Goal: Information Seeking & Learning: Compare options

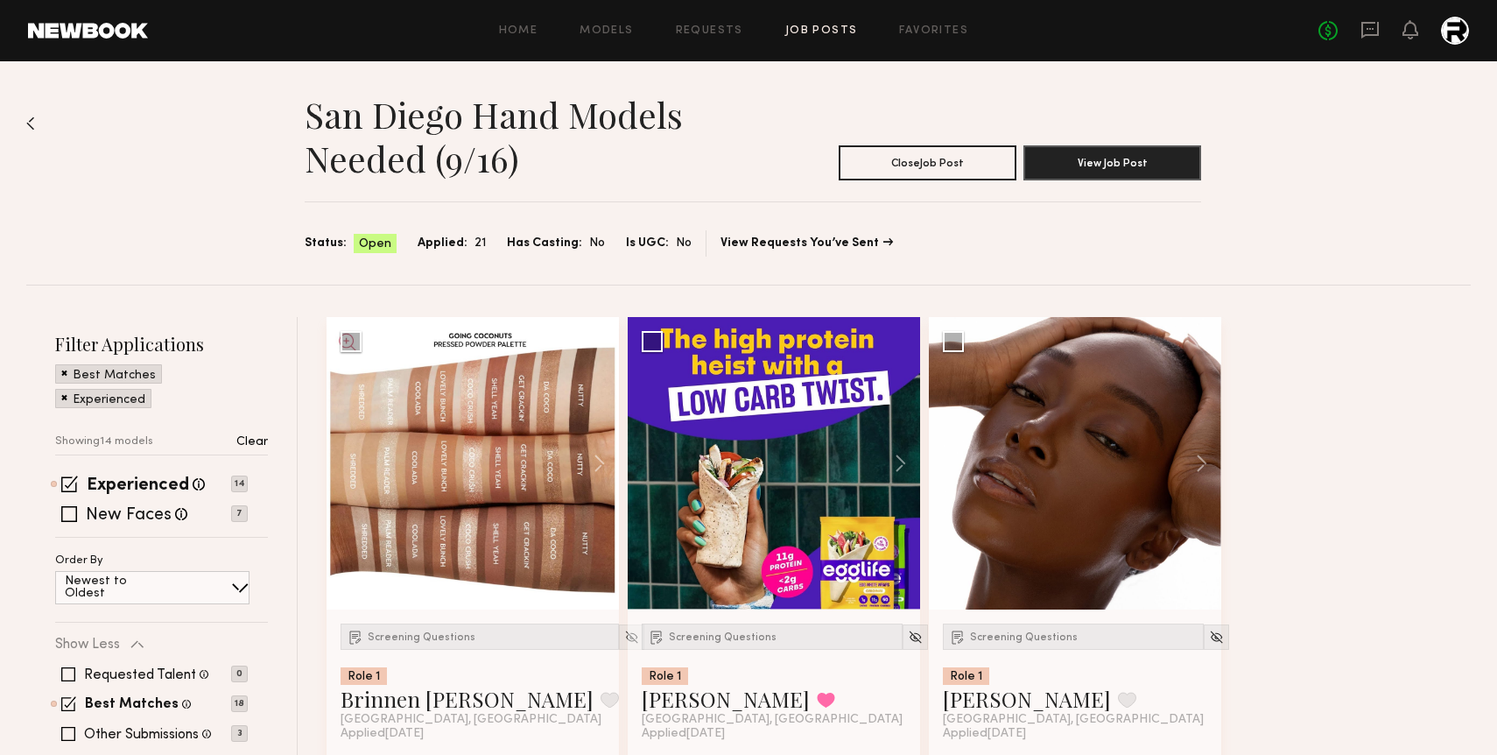
click at [834, 29] on link "Job Posts" at bounding box center [821, 30] width 73 height 11
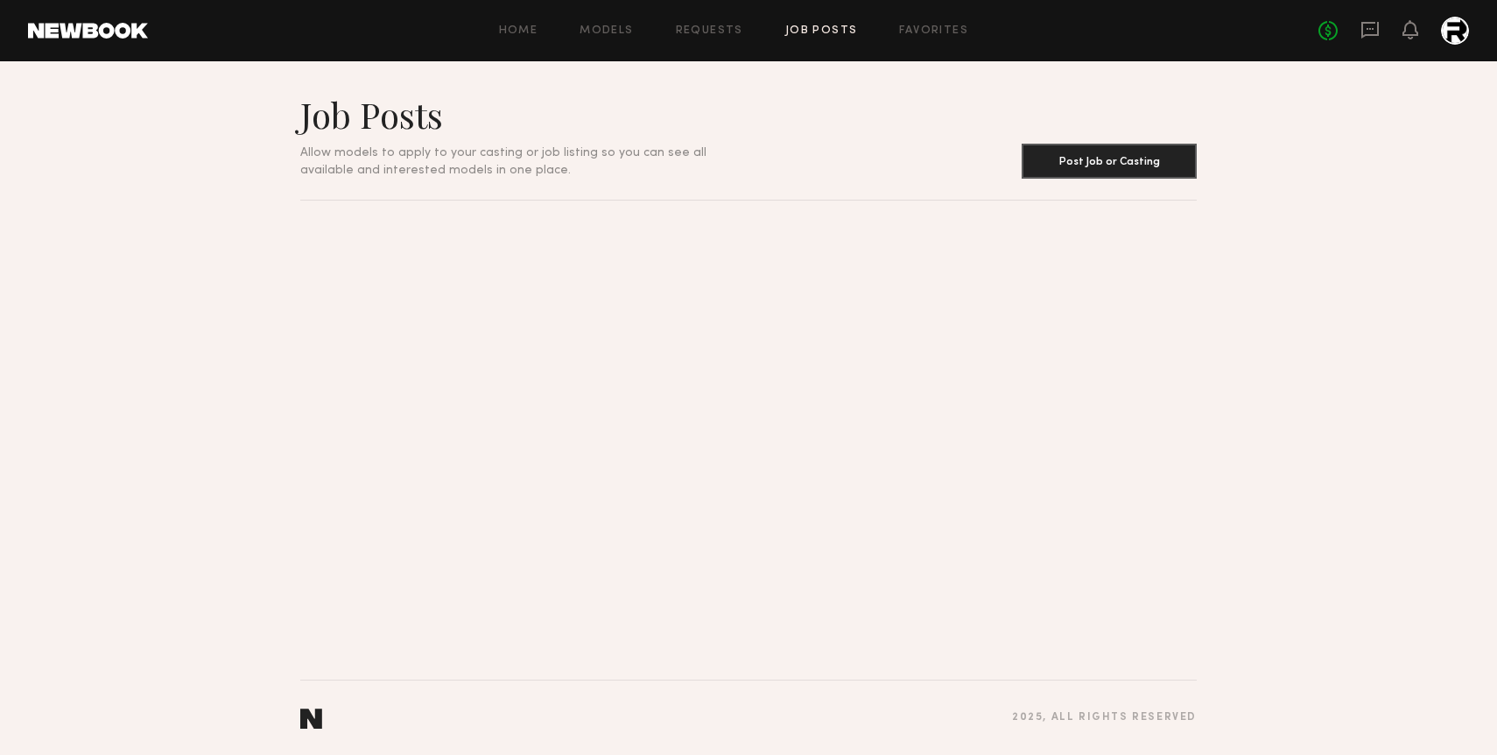
click at [826, 28] on link "Job Posts" at bounding box center [821, 30] width 73 height 11
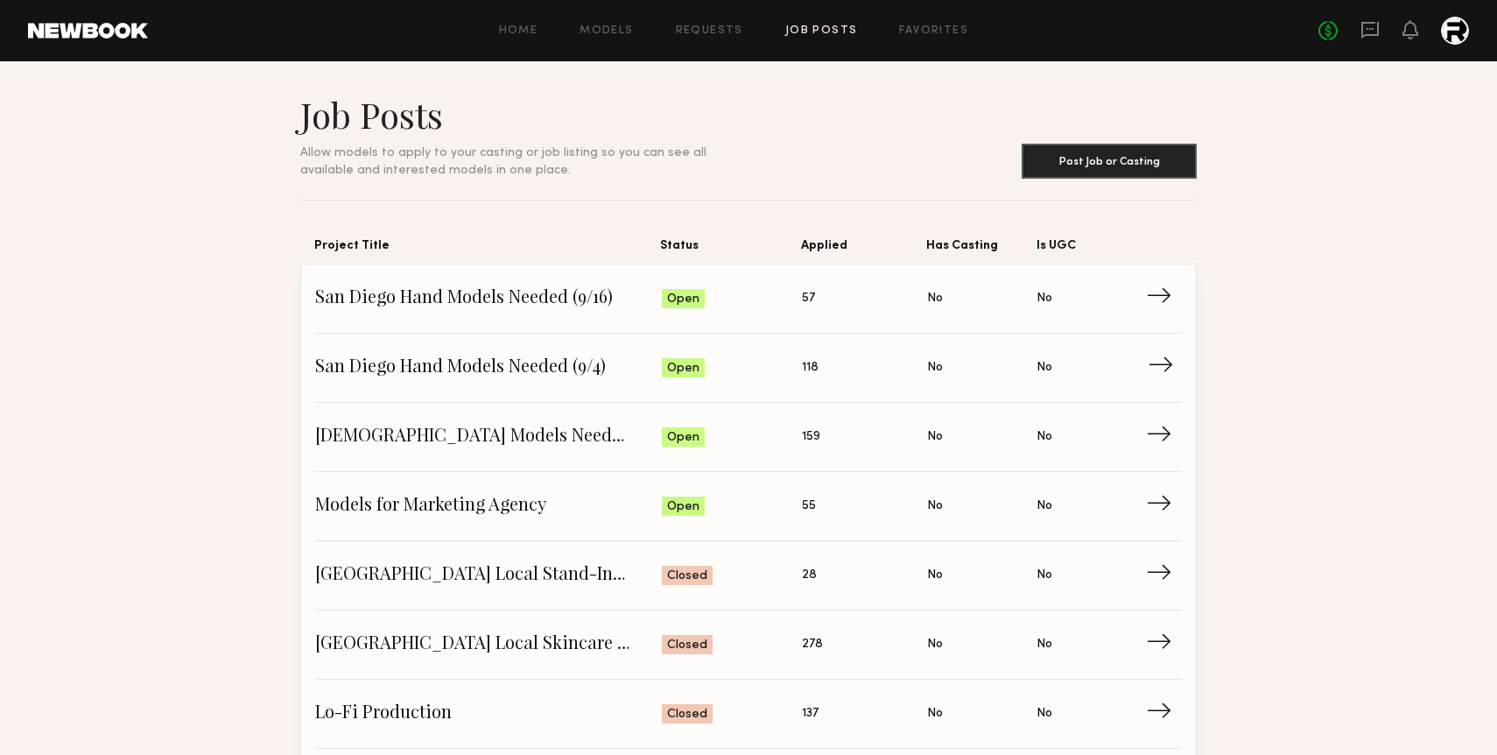
click at [1158, 371] on span "→" at bounding box center [1166, 368] width 36 height 26
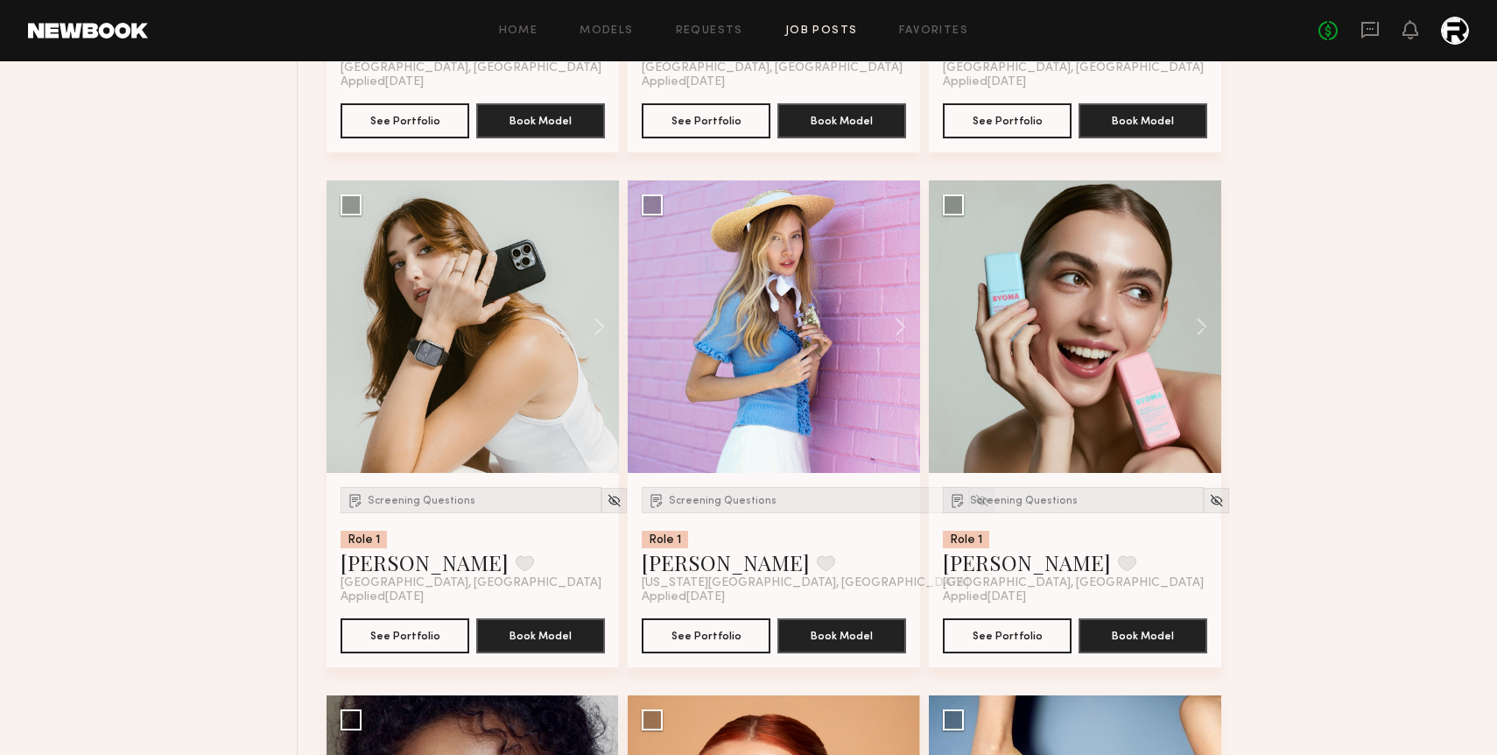
scroll to position [2216, 0]
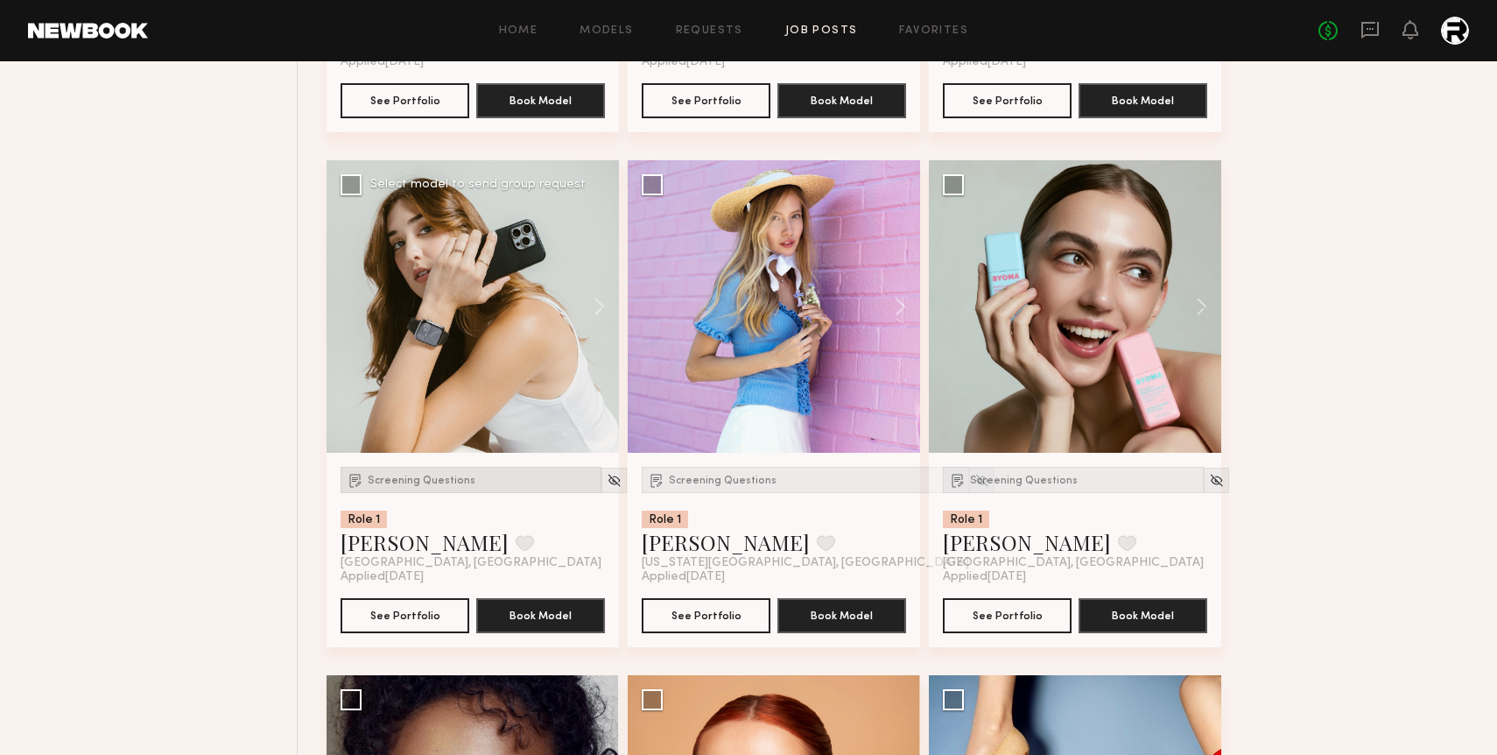
click at [429, 482] on span "Screening Questions" at bounding box center [422, 480] width 108 height 11
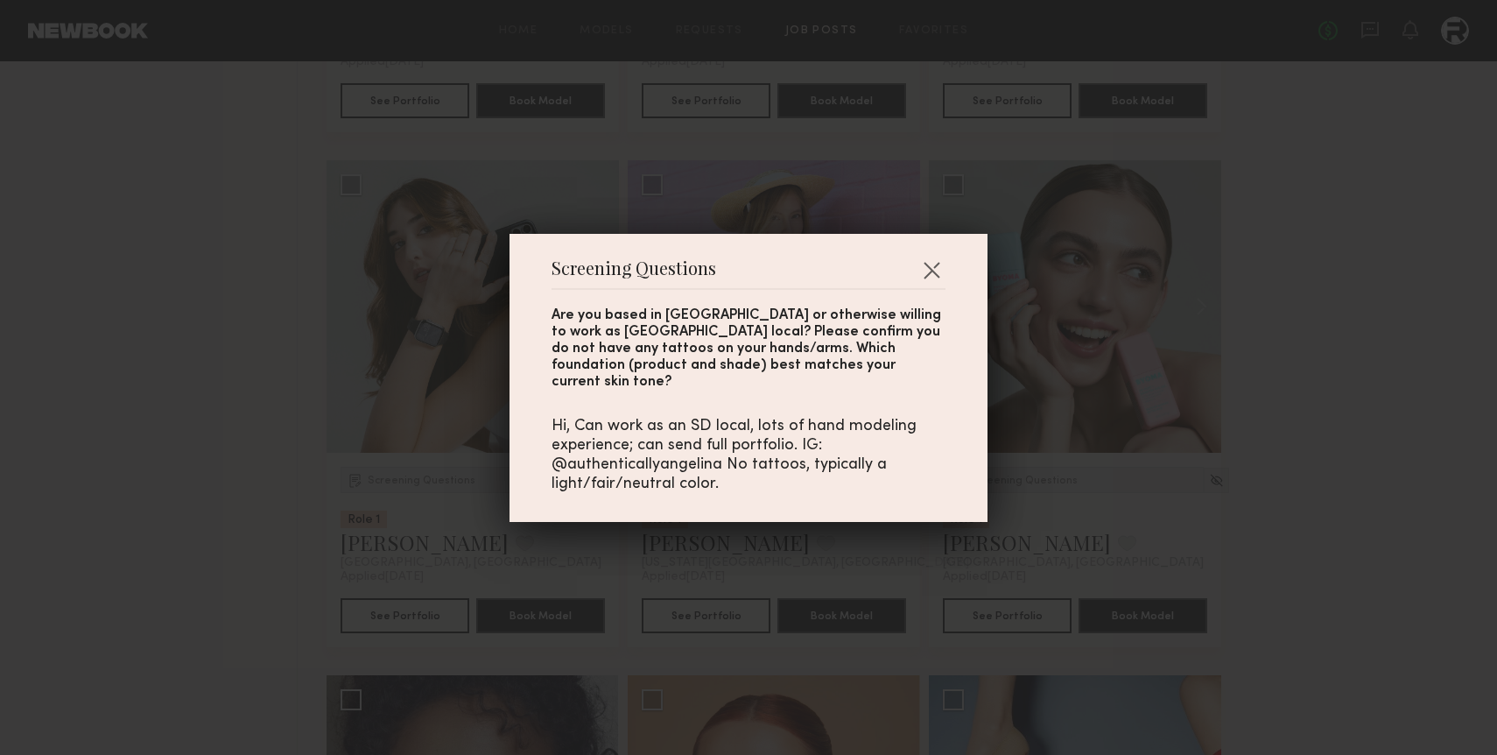
click at [688, 446] on div "Hi, Can work as an SD local, lots of hand modeling experience; can send full po…" at bounding box center [749, 455] width 394 height 77
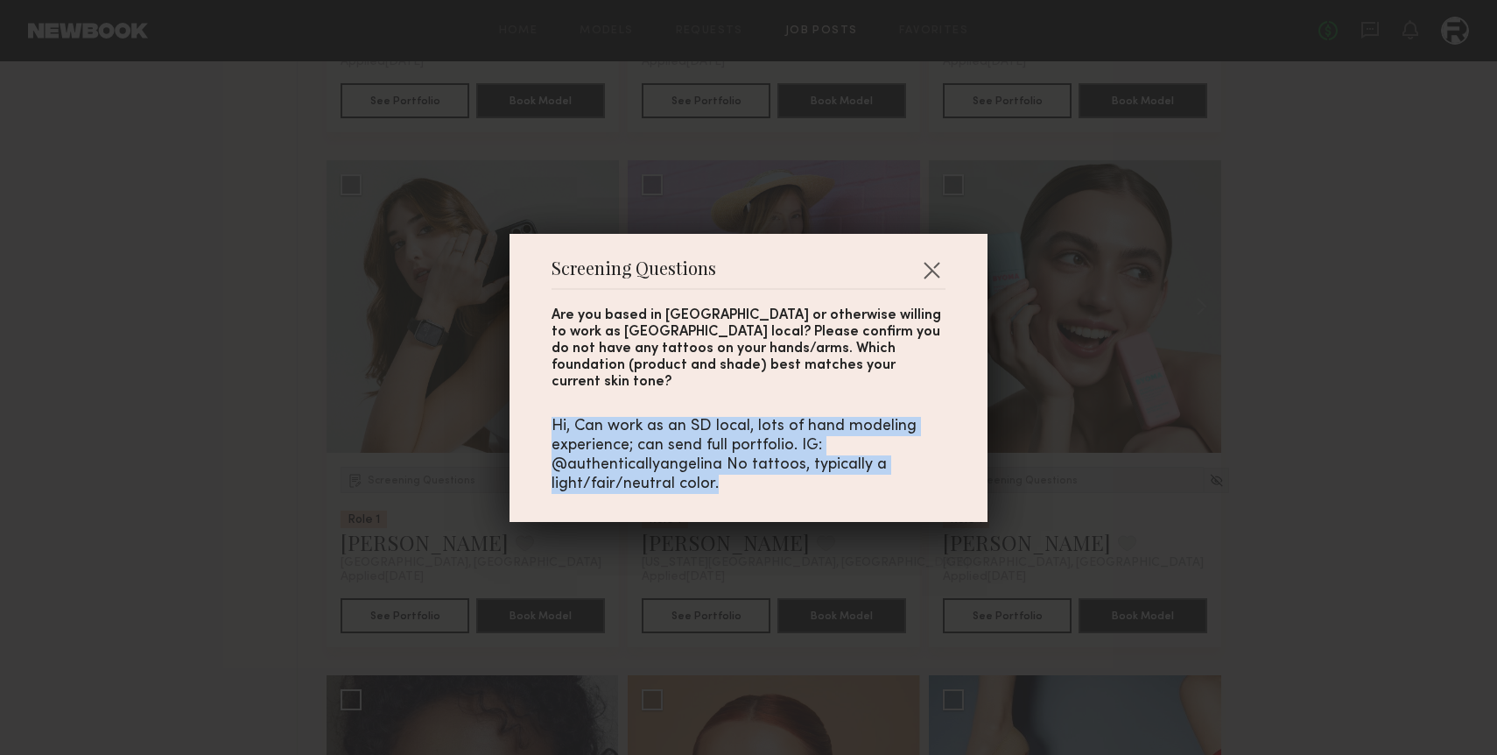
drag, startPoint x: 715, startPoint y: 475, endPoint x: 548, endPoint y: 414, distance: 178.1
click at [548, 414] on div "Screening Questions Are you based in [GEOGRAPHIC_DATA] or otherwise willing to …" at bounding box center [748, 378] width 478 height 288
copy div "Hi, Can work as an SD local, lots of hand modeling experience; can send full po…"
click at [924, 279] on button "button" at bounding box center [931, 270] width 28 height 28
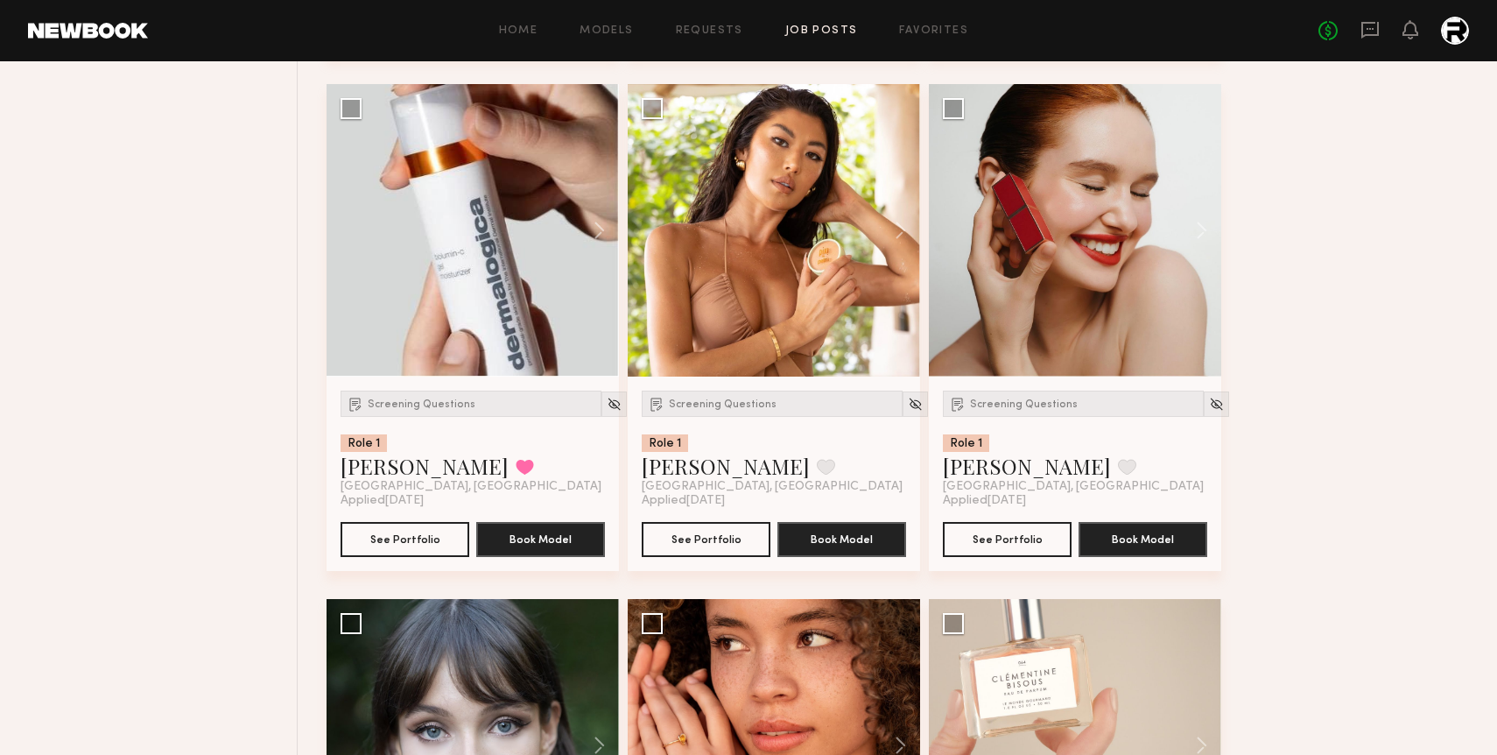
scroll to position [6417, 0]
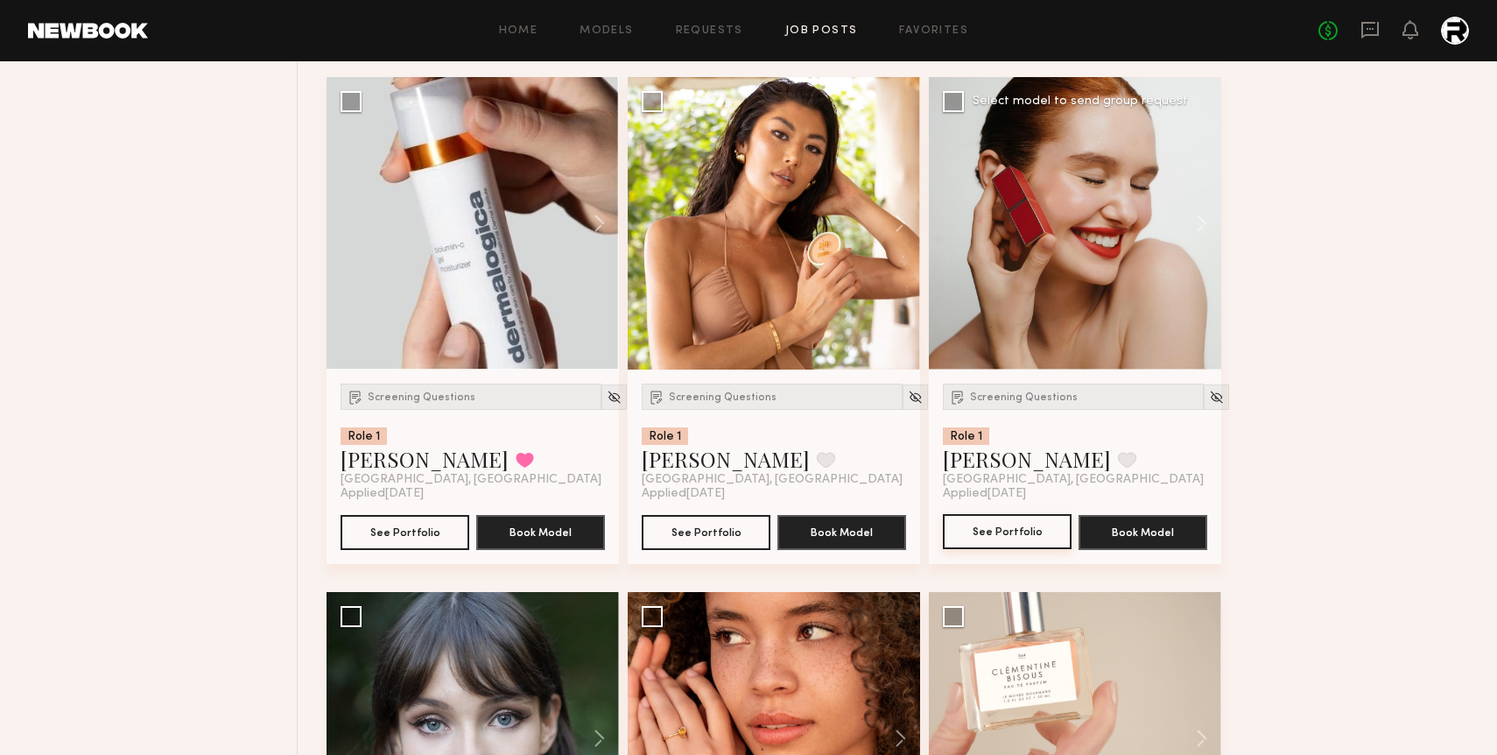
click at [1032, 540] on button "See Portfolio" at bounding box center [1007, 531] width 129 height 35
click at [999, 403] on span "Screening Questions" at bounding box center [1024, 397] width 108 height 11
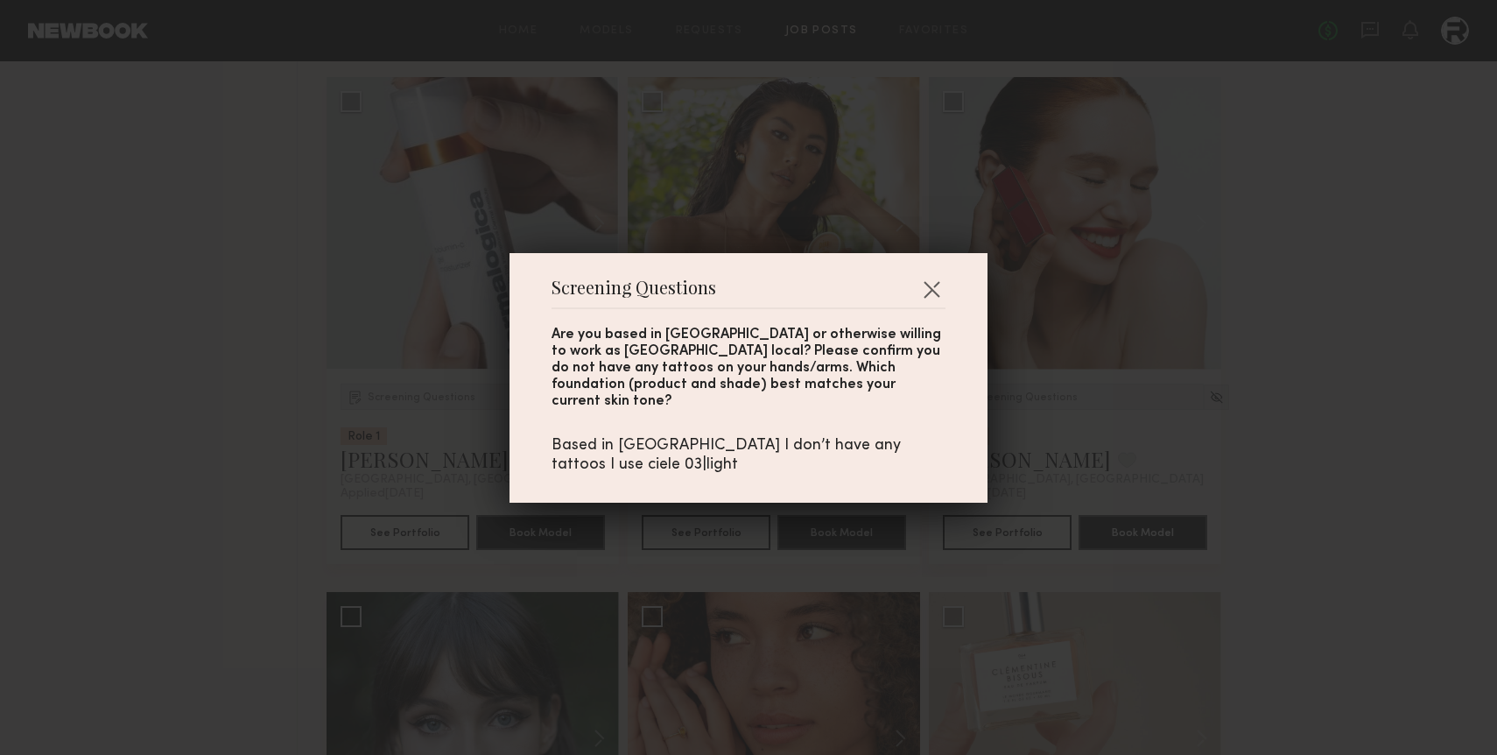
click at [748, 438] on div "Based in [GEOGRAPHIC_DATA] I don’t have any tattoos I use ciele 03|light" at bounding box center [749, 455] width 394 height 39
drag, startPoint x: 911, startPoint y: 436, endPoint x: 776, endPoint y: 456, distance: 137.2
click at [776, 456] on div "Based in [GEOGRAPHIC_DATA] I don’t have any tattoos I use ciele 03|light" at bounding box center [749, 455] width 394 height 39
copy div "iele 03|light"
click at [925, 296] on button "button" at bounding box center [931, 289] width 28 height 28
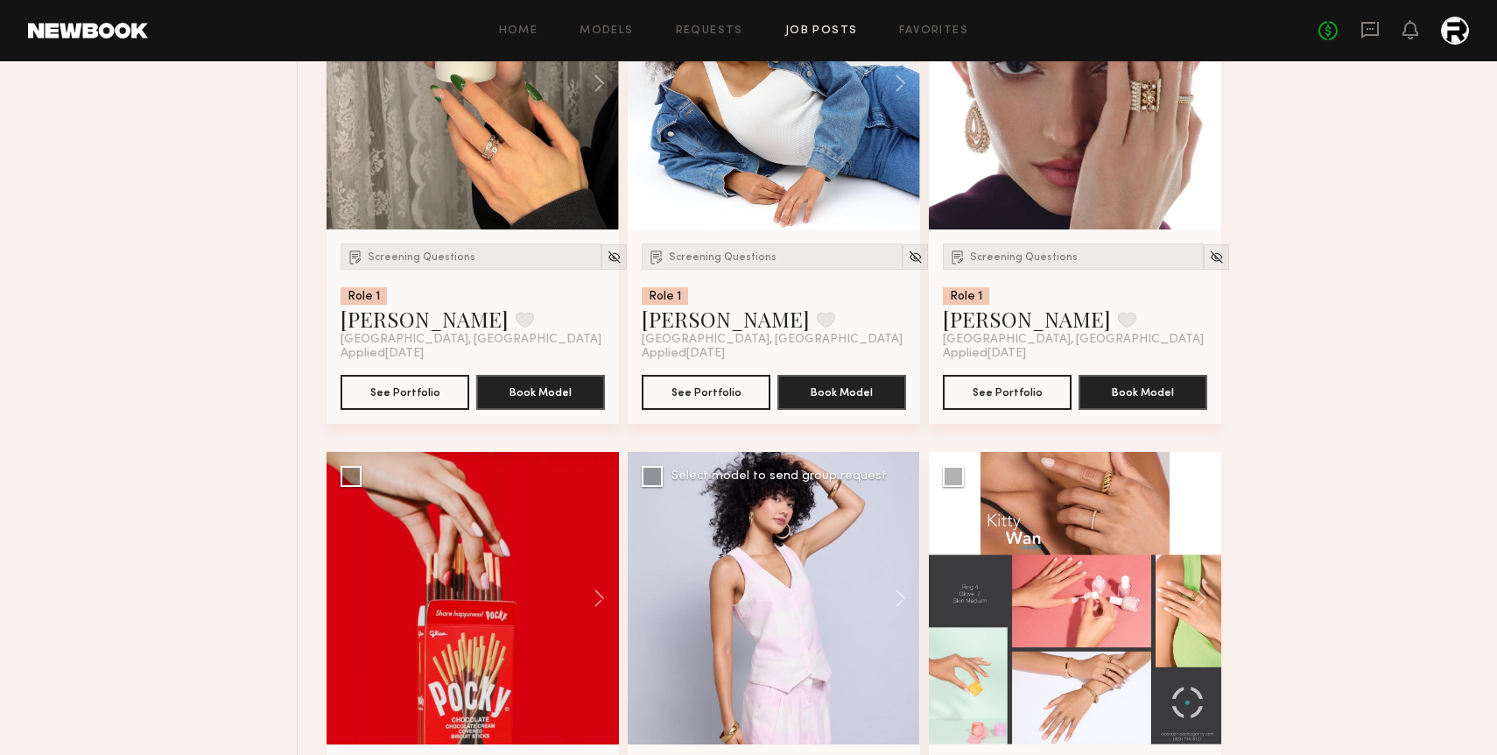
scroll to position [8621, 0]
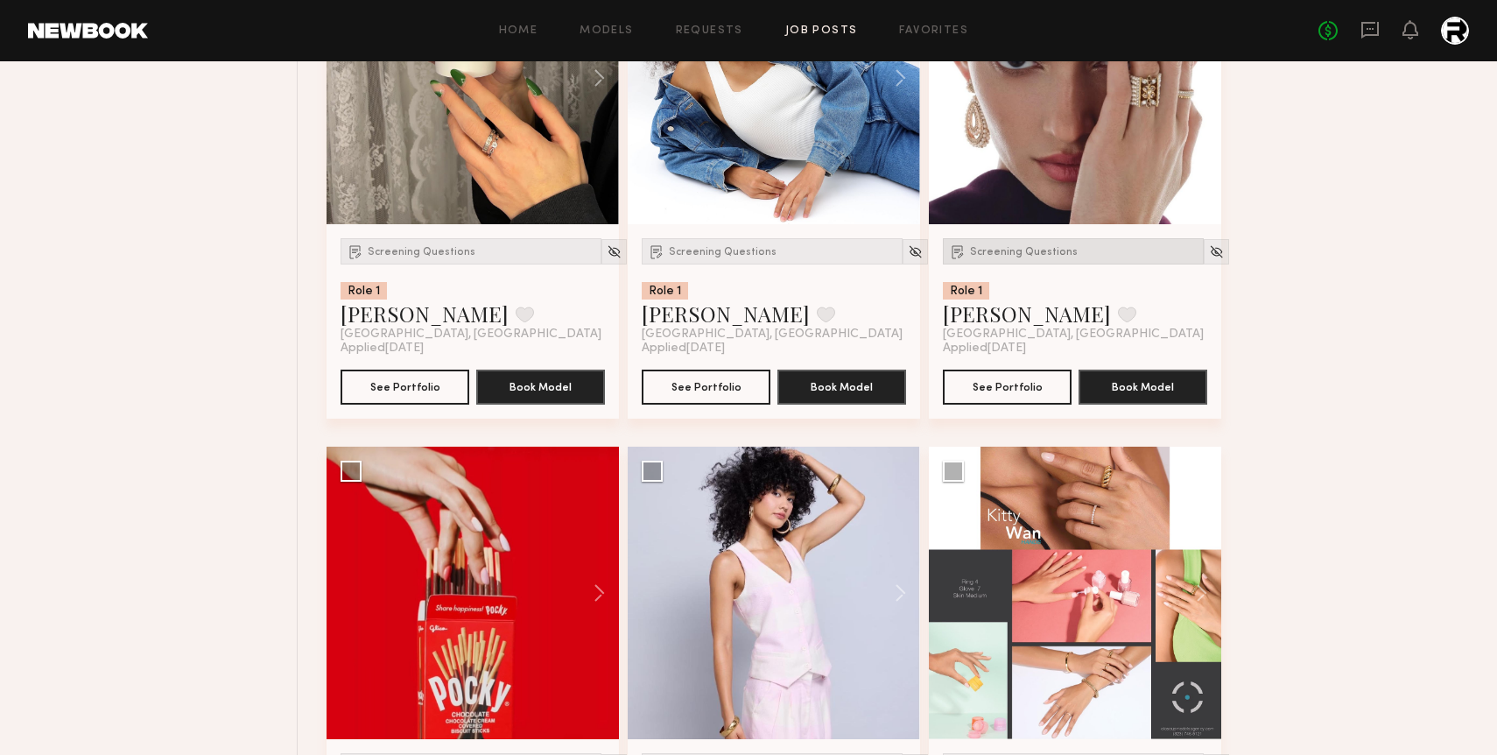
click at [1017, 257] on span "Screening Questions" at bounding box center [1024, 252] width 108 height 11
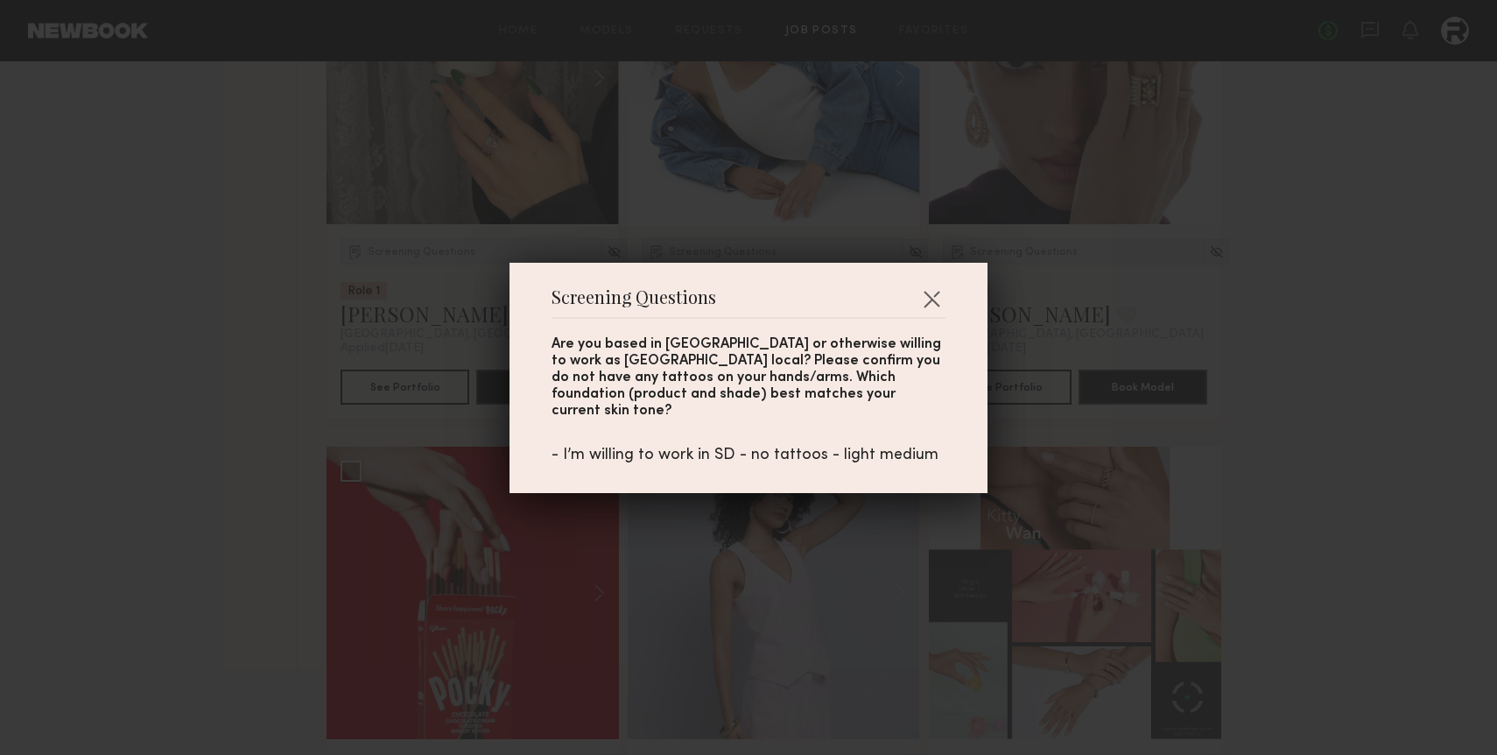
click at [813, 446] on div "- I’m willing to work in SD - no tattoos - light medium" at bounding box center [749, 455] width 394 height 19
drag, startPoint x: 929, startPoint y: 446, endPoint x: 836, endPoint y: 447, distance: 92.8
click at [836, 447] on div "- I’m willing to work in SD - no tattoos - light medium" at bounding box center [749, 455] width 394 height 19
copy div "light medium"
click at [938, 302] on button "button" at bounding box center [931, 299] width 28 height 28
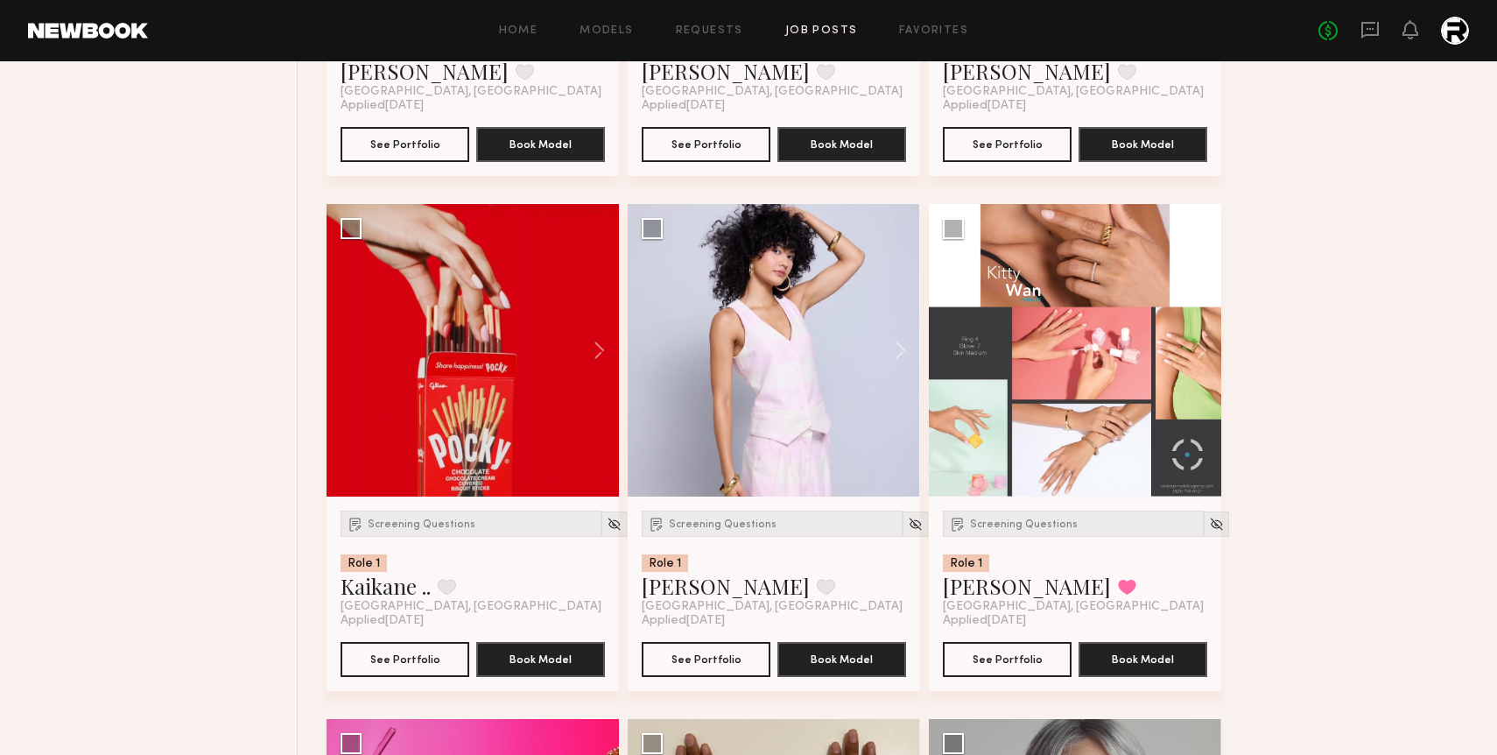
scroll to position [8879, 0]
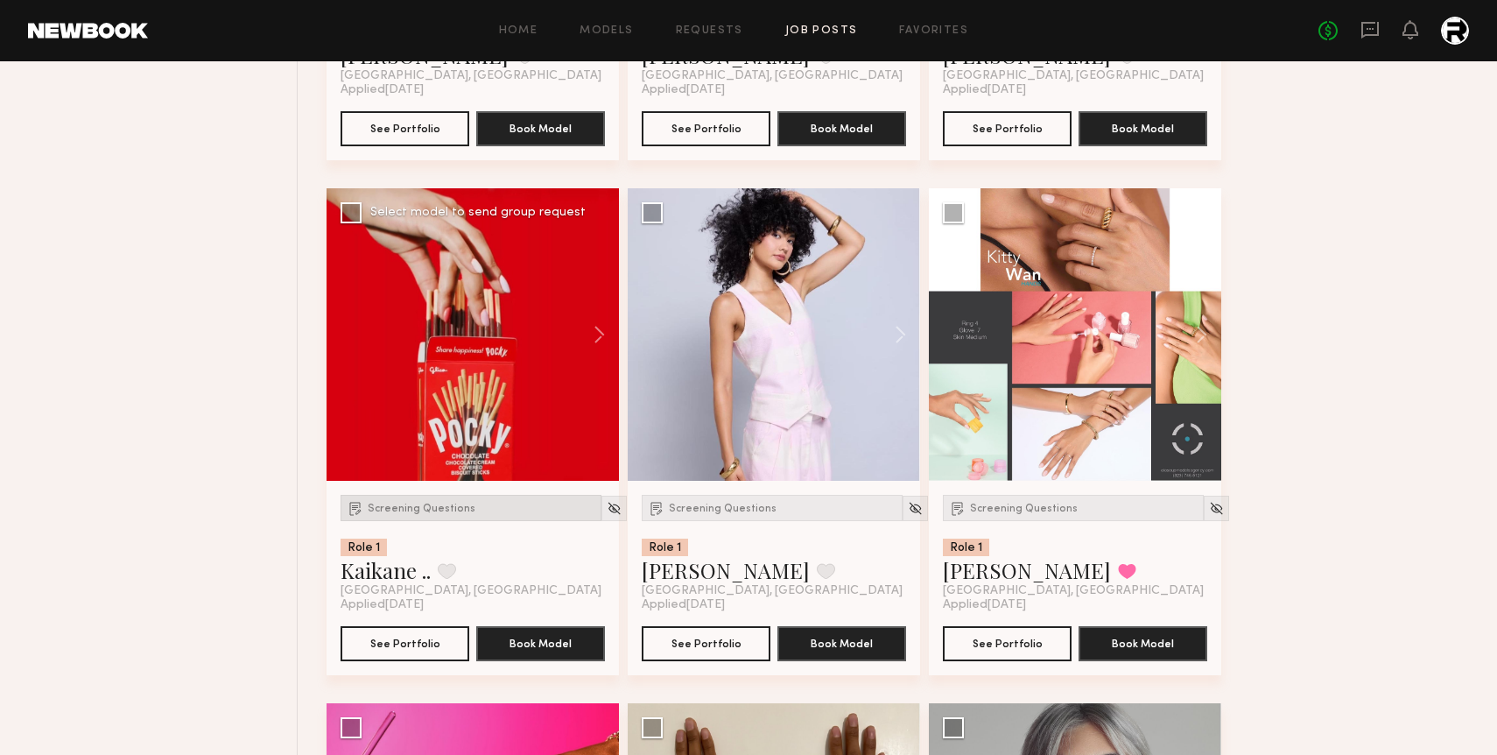
click at [439, 507] on div "Screening Questions" at bounding box center [471, 508] width 261 height 26
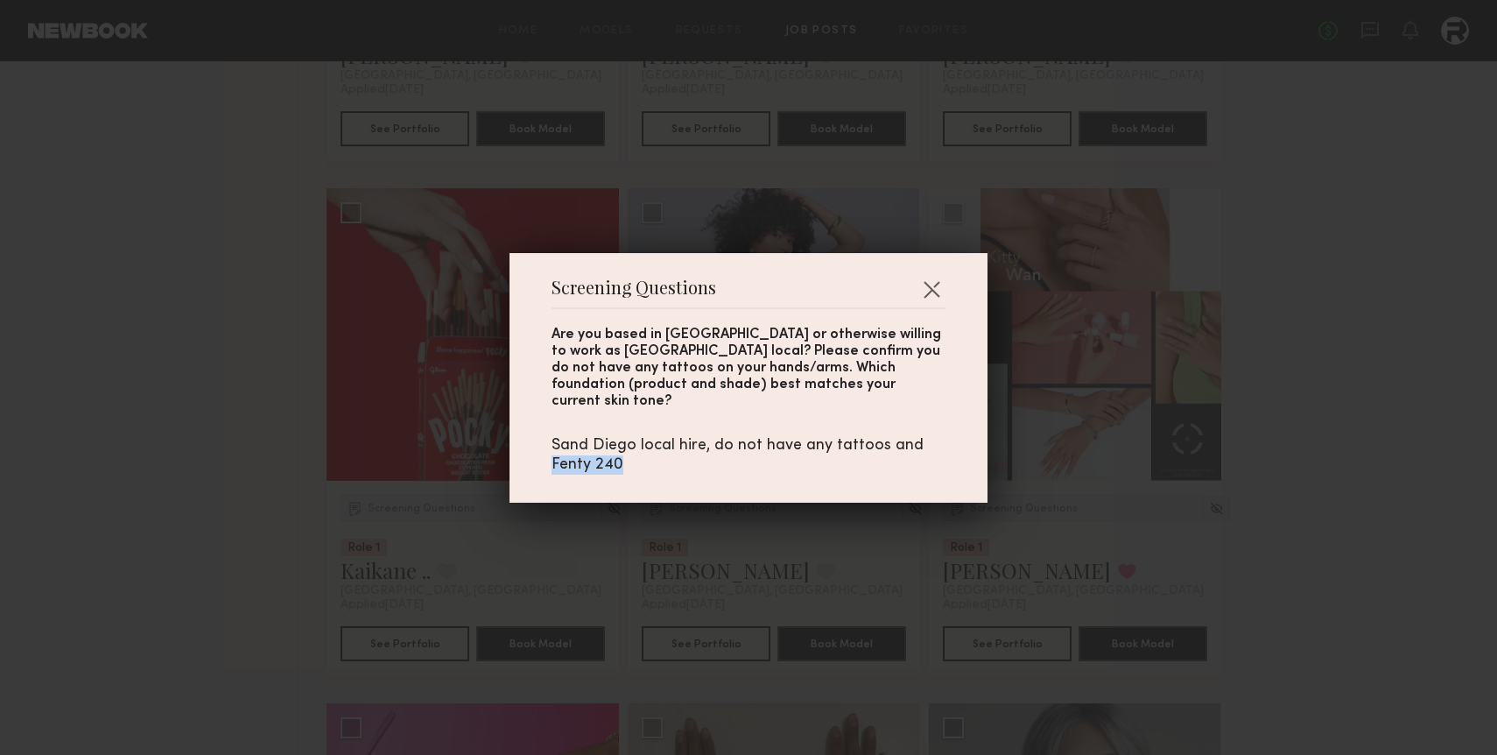
drag, startPoint x: 619, startPoint y: 453, endPoint x: 546, endPoint y: 455, distance: 72.7
click at [546, 455] on div "Screening Questions Are you based in [GEOGRAPHIC_DATA] or otherwise willing to …" at bounding box center [748, 377] width 478 height 249
copy div "Fenty 240"
click at [932, 294] on button "button" at bounding box center [931, 289] width 28 height 28
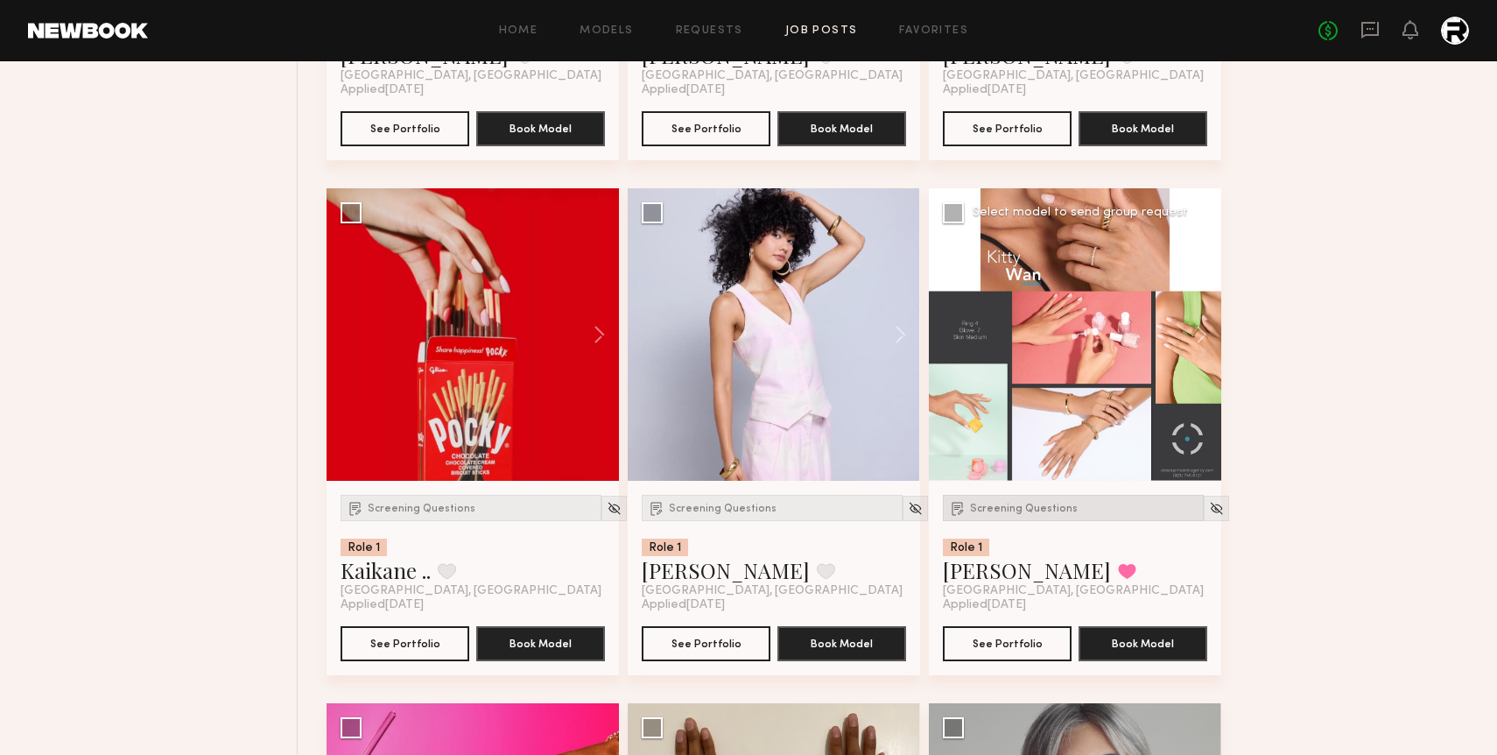
click at [1016, 514] on span "Screening Questions" at bounding box center [1024, 508] width 108 height 11
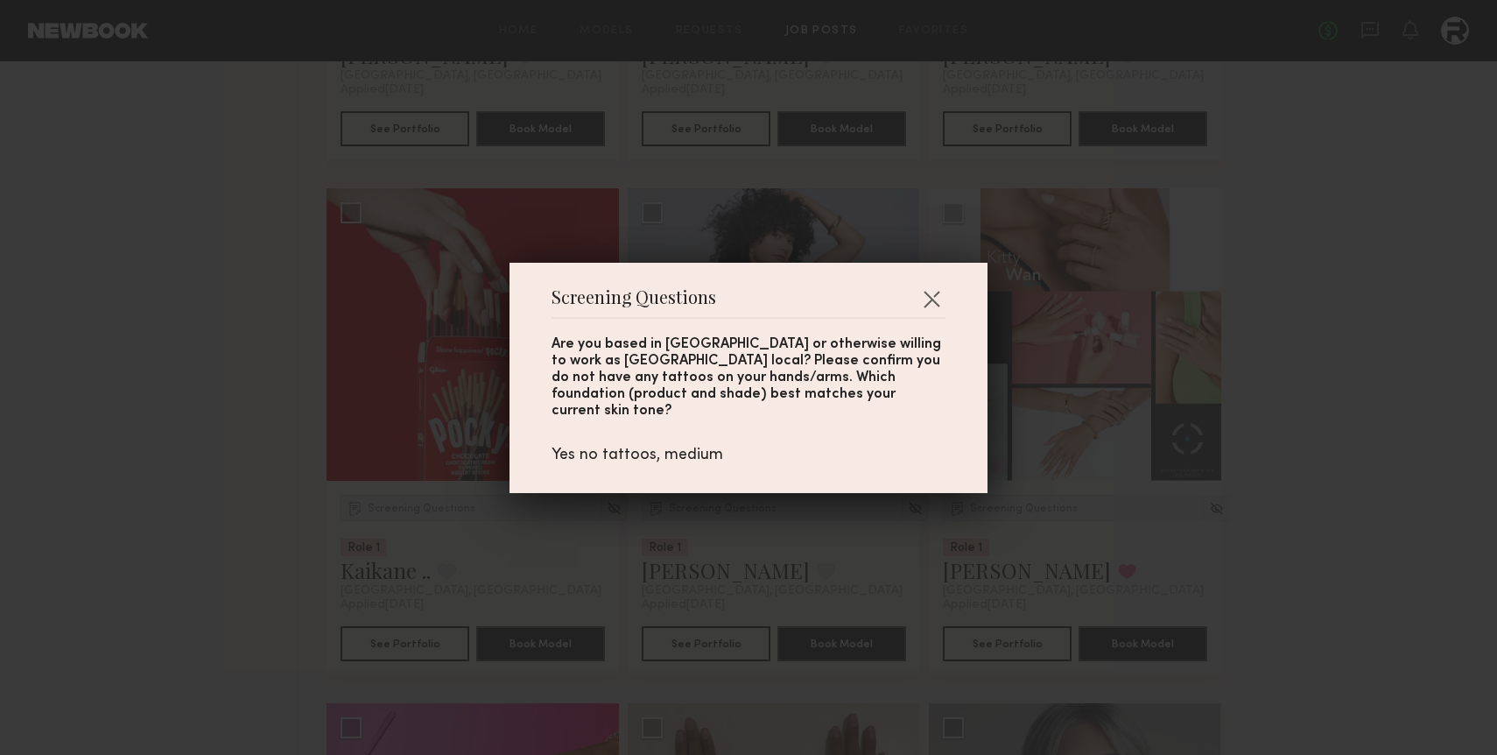
click at [689, 446] on div "Yes no tattoos, medium" at bounding box center [749, 455] width 394 height 19
copy div "medium"
click at [927, 302] on button "button" at bounding box center [931, 299] width 28 height 28
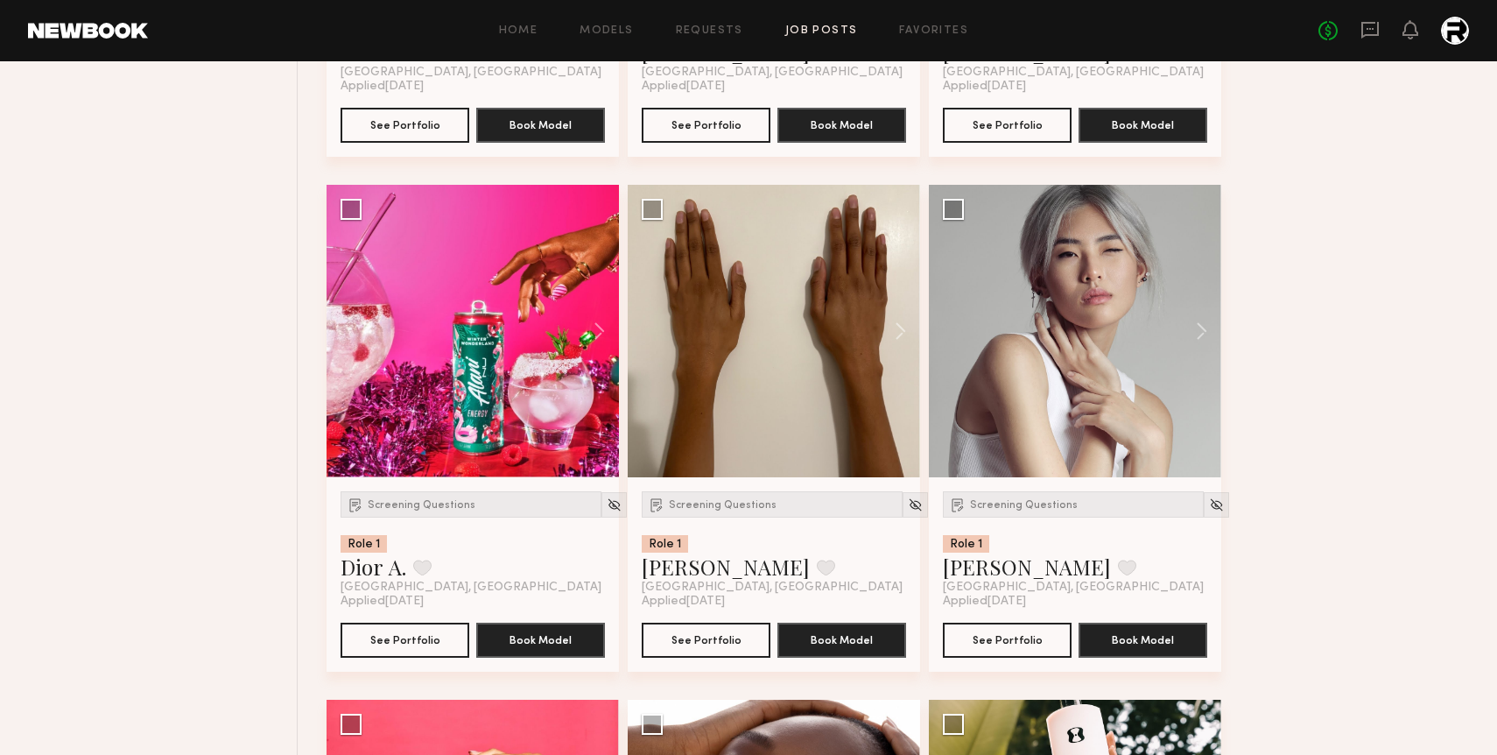
scroll to position [9419, 0]
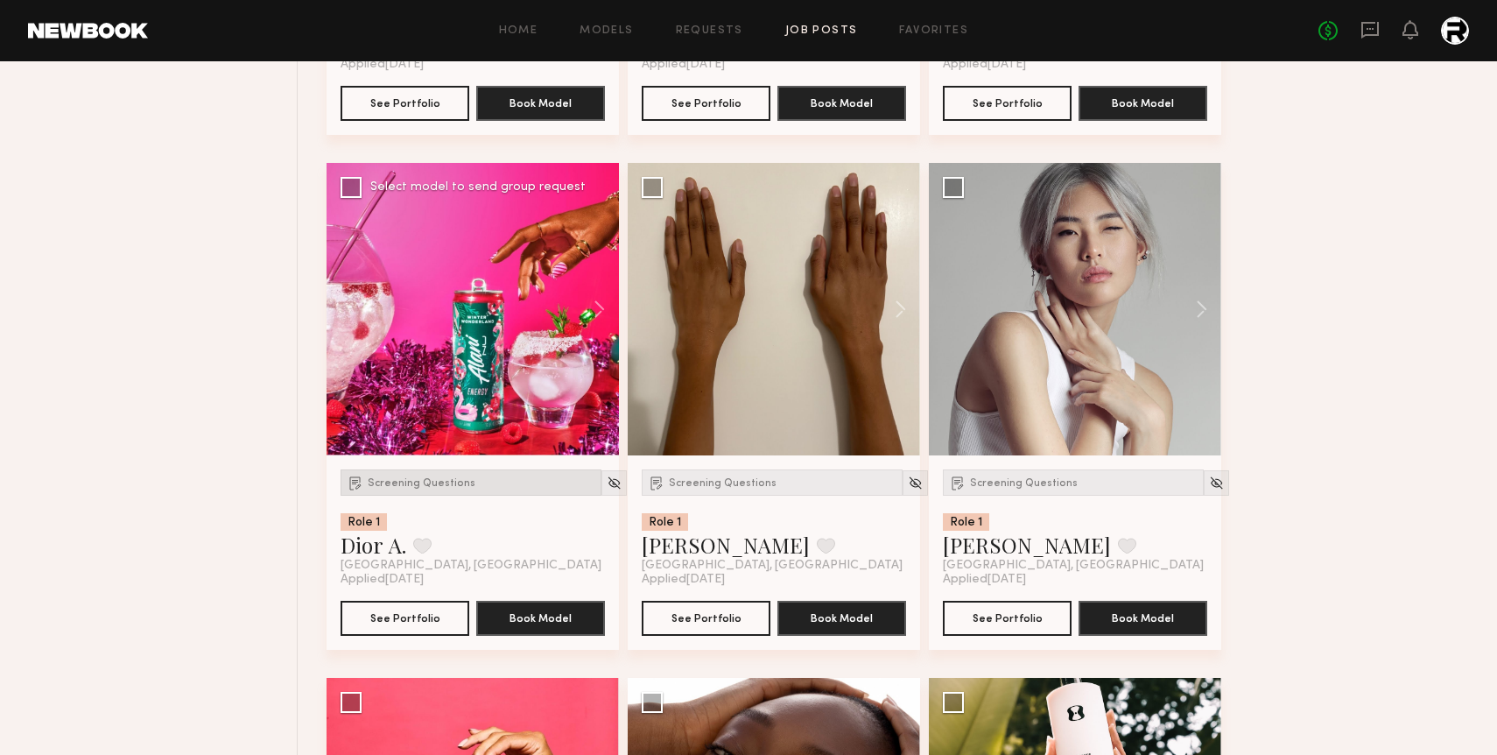
click at [442, 495] on div "Screening Questions" at bounding box center [471, 482] width 261 height 26
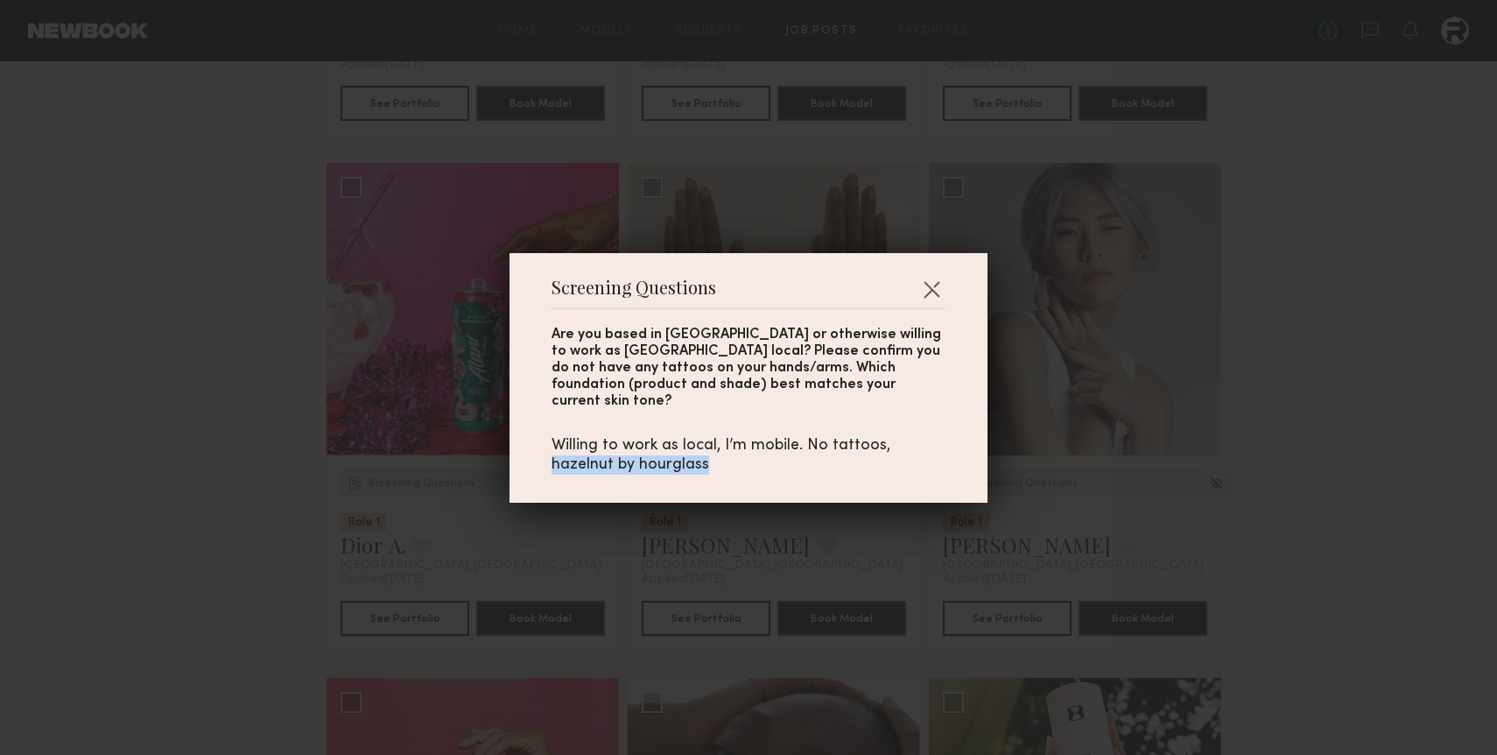
drag, startPoint x: 707, startPoint y: 455, endPoint x: 552, endPoint y: 454, distance: 155.8
click at [552, 454] on div "Willing to work as local, I’m mobile. No tattoos, hazelnut by hourglass" at bounding box center [749, 455] width 394 height 39
copy div "hazelnut by hourglass"
click at [931, 303] on button "button" at bounding box center [931, 289] width 28 height 28
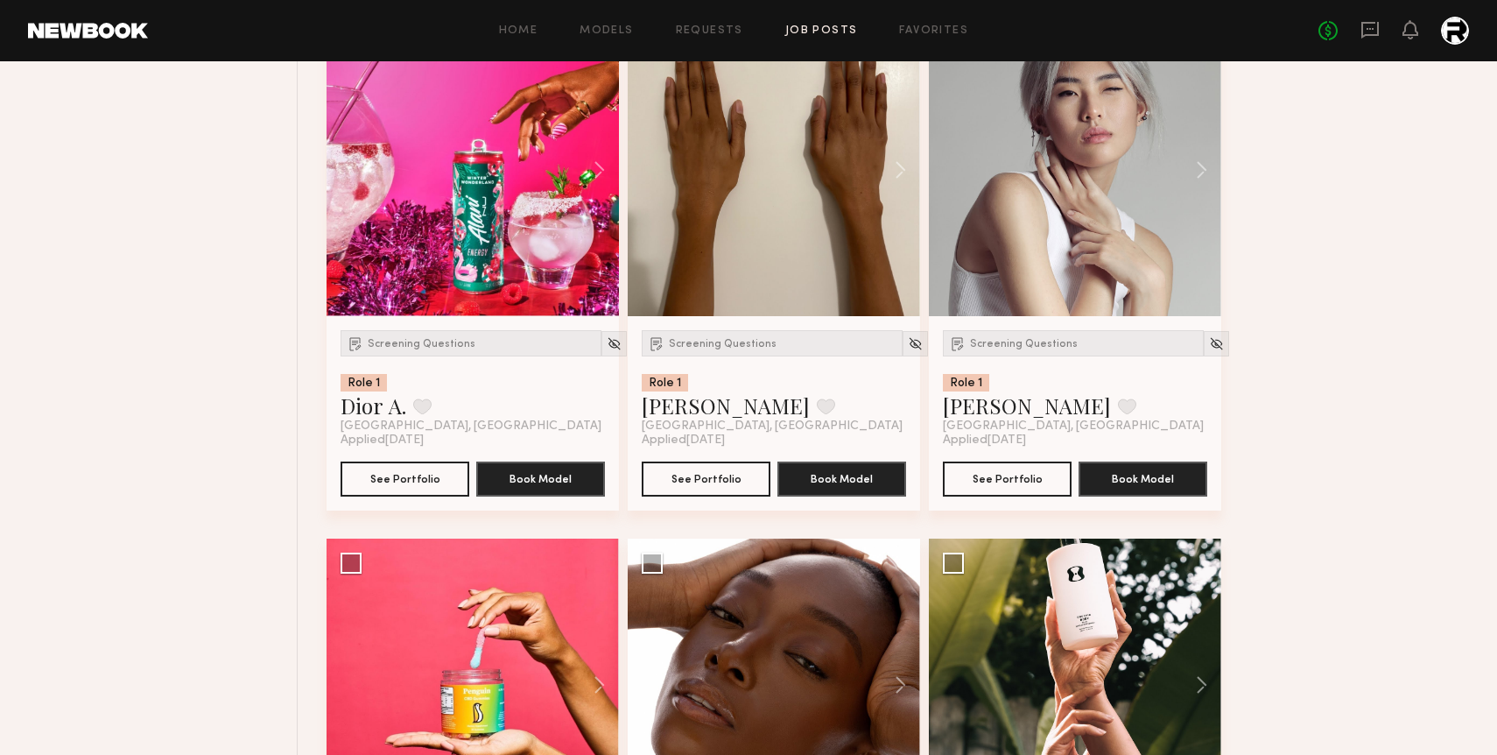
scroll to position [9558, 0]
click at [700, 346] on div "Screening Questions" at bounding box center [772, 344] width 261 height 26
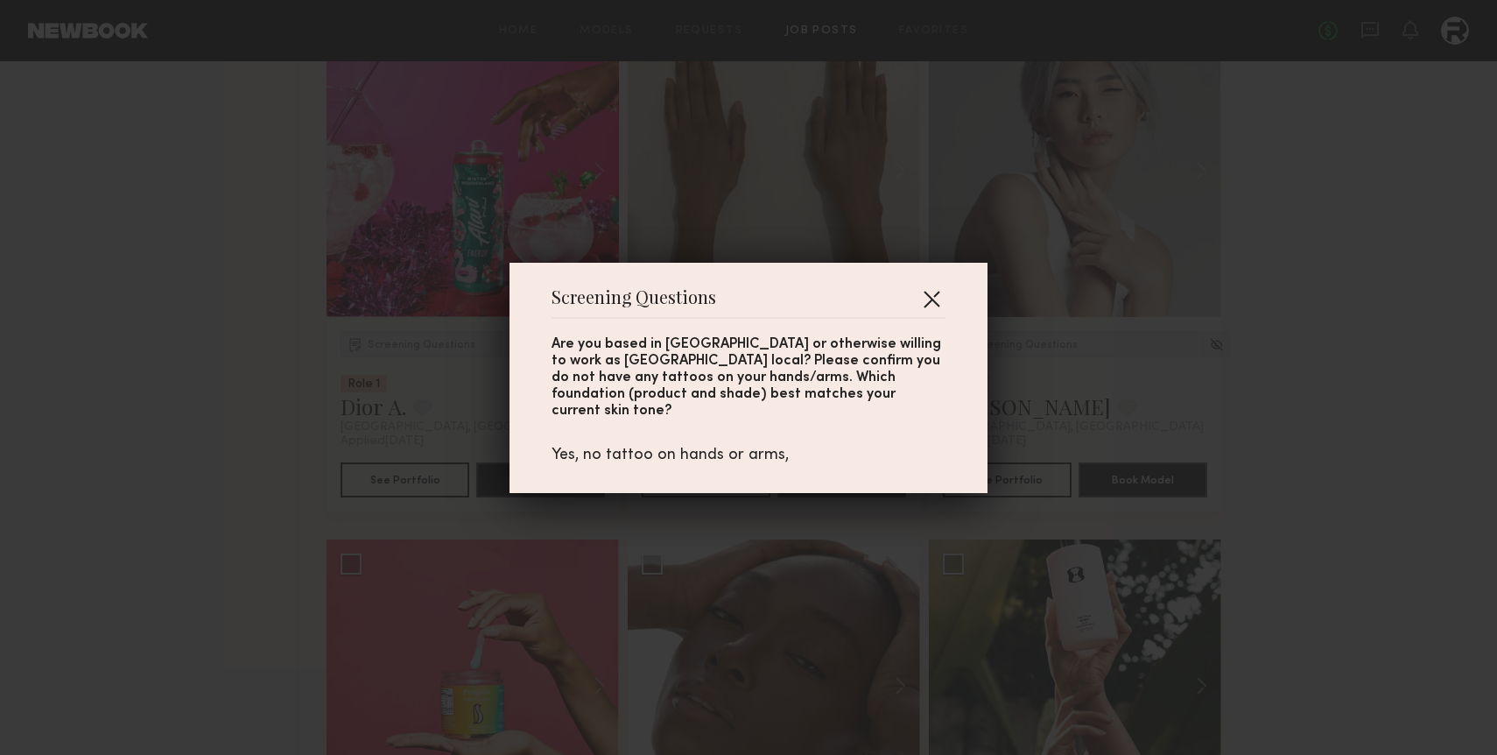
click at [925, 305] on button "button" at bounding box center [931, 299] width 28 height 28
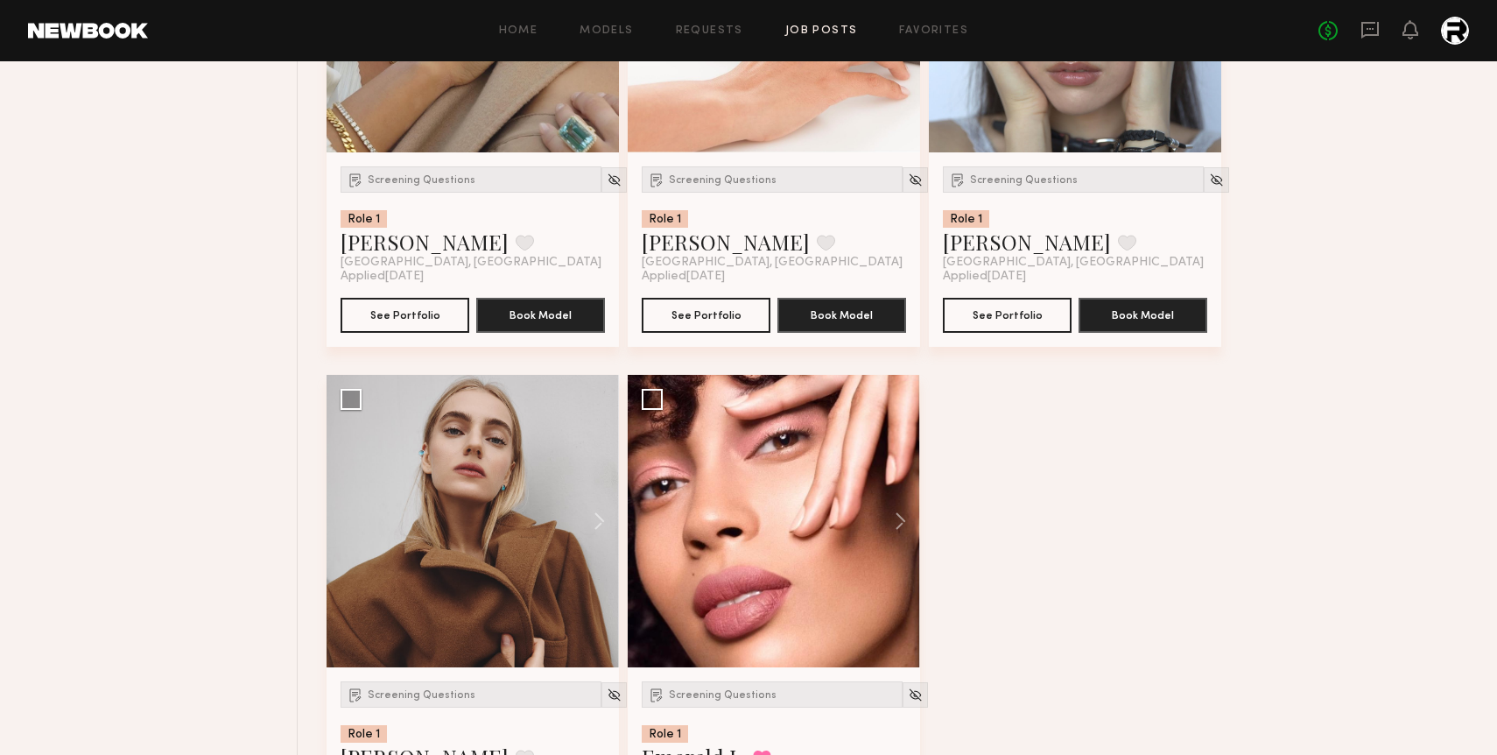
scroll to position [10896, 0]
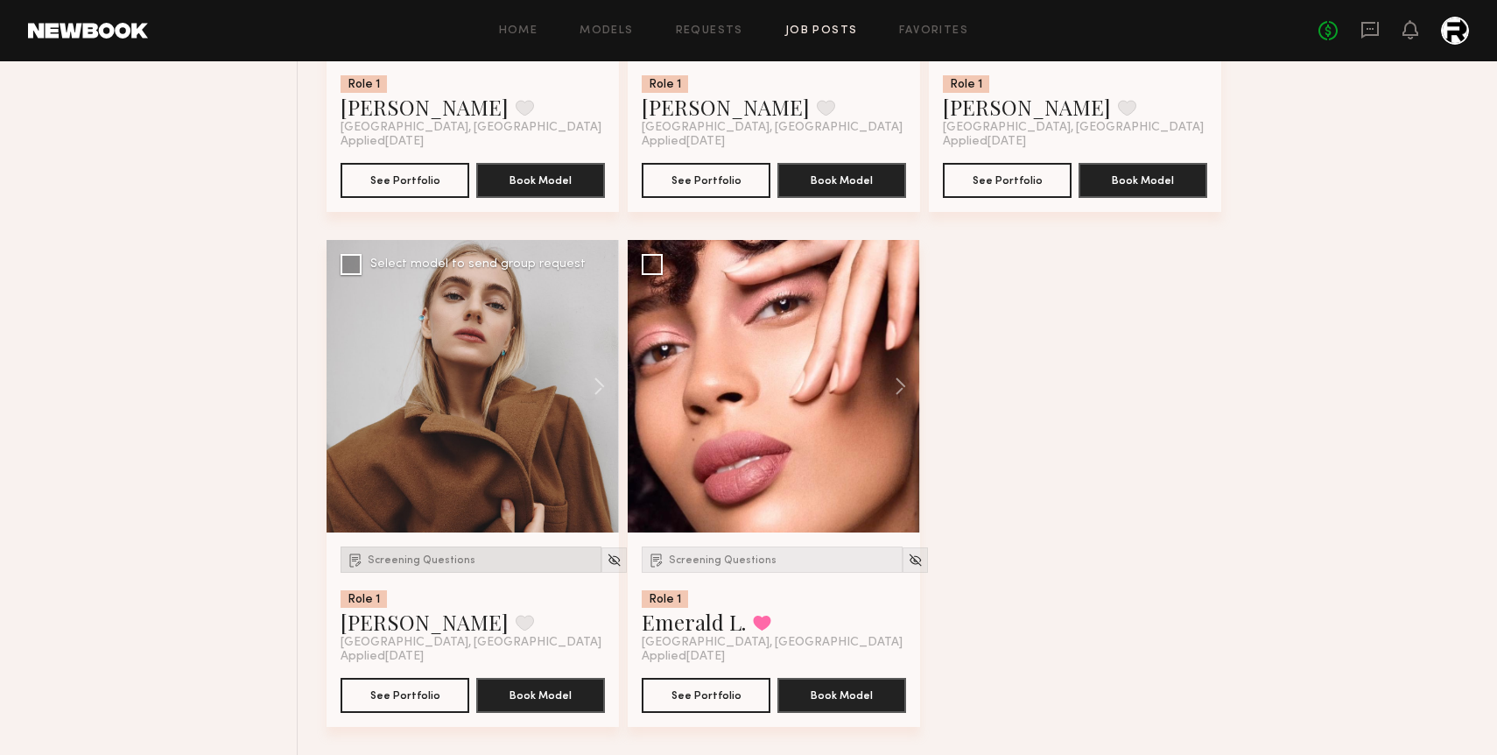
click at [412, 562] on span "Screening Questions" at bounding box center [422, 560] width 108 height 11
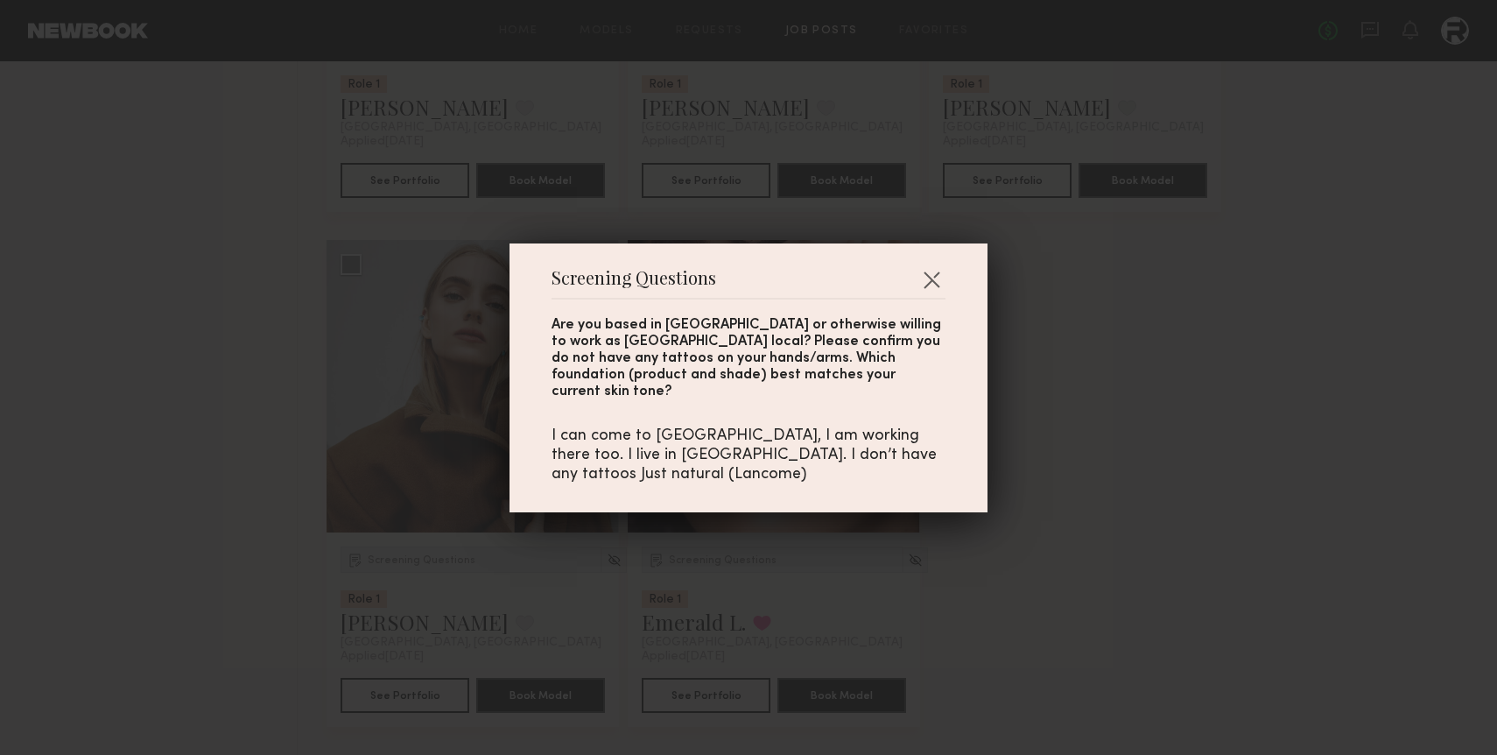
click at [903, 450] on div "I can come to [GEOGRAPHIC_DATA], I am working there too. I live in [GEOGRAPHIC_…" at bounding box center [749, 455] width 394 height 58
drag, startPoint x: 928, startPoint y: 457, endPoint x: 765, endPoint y: 455, distance: 162.8
click at [765, 455] on div "I can come to [GEOGRAPHIC_DATA], I am working there too. I live in [GEOGRAPHIC_…" at bounding box center [749, 455] width 394 height 58
copy div "Just natural (Lancome)"
click at [933, 292] on button "button" at bounding box center [931, 279] width 28 height 28
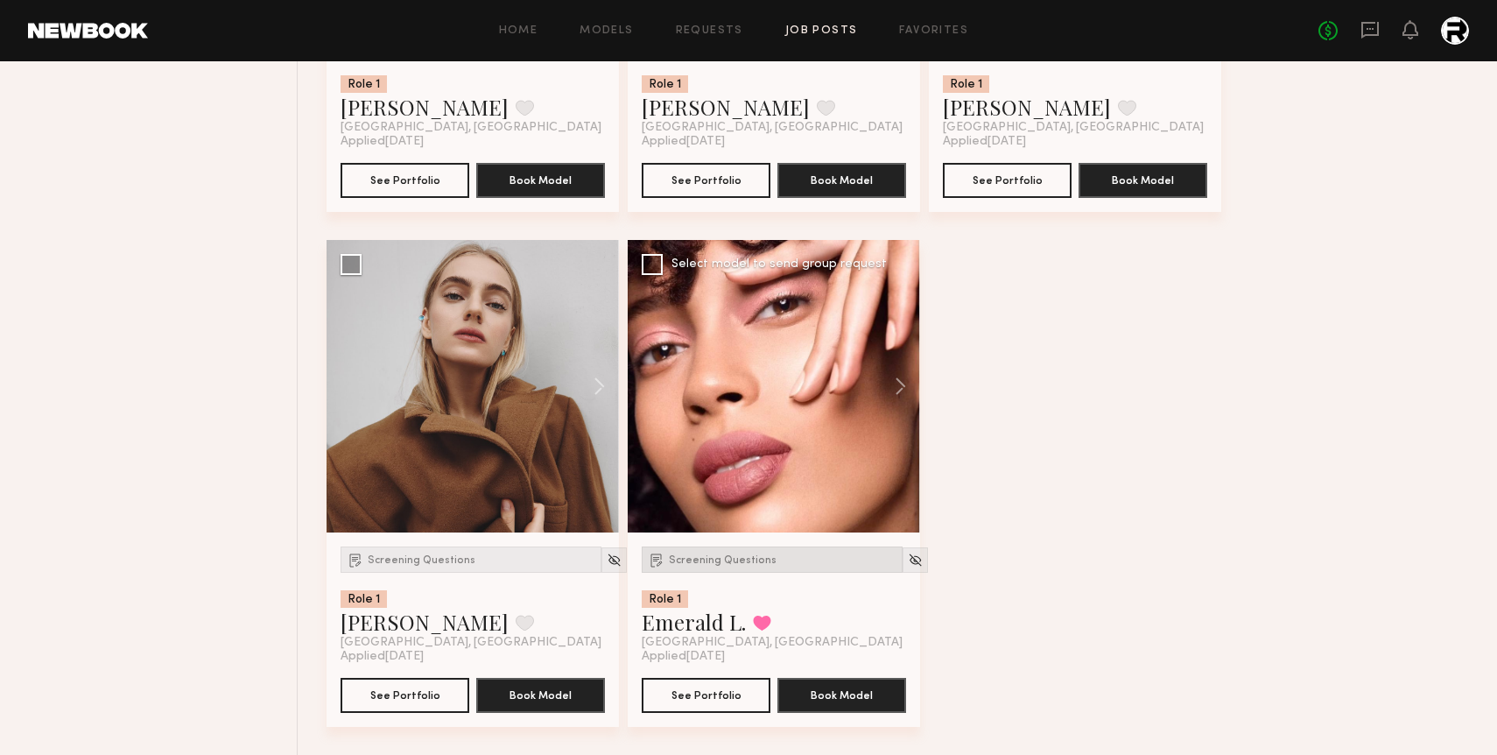
click at [666, 550] on div "Screening Questions" at bounding box center [772, 559] width 261 height 26
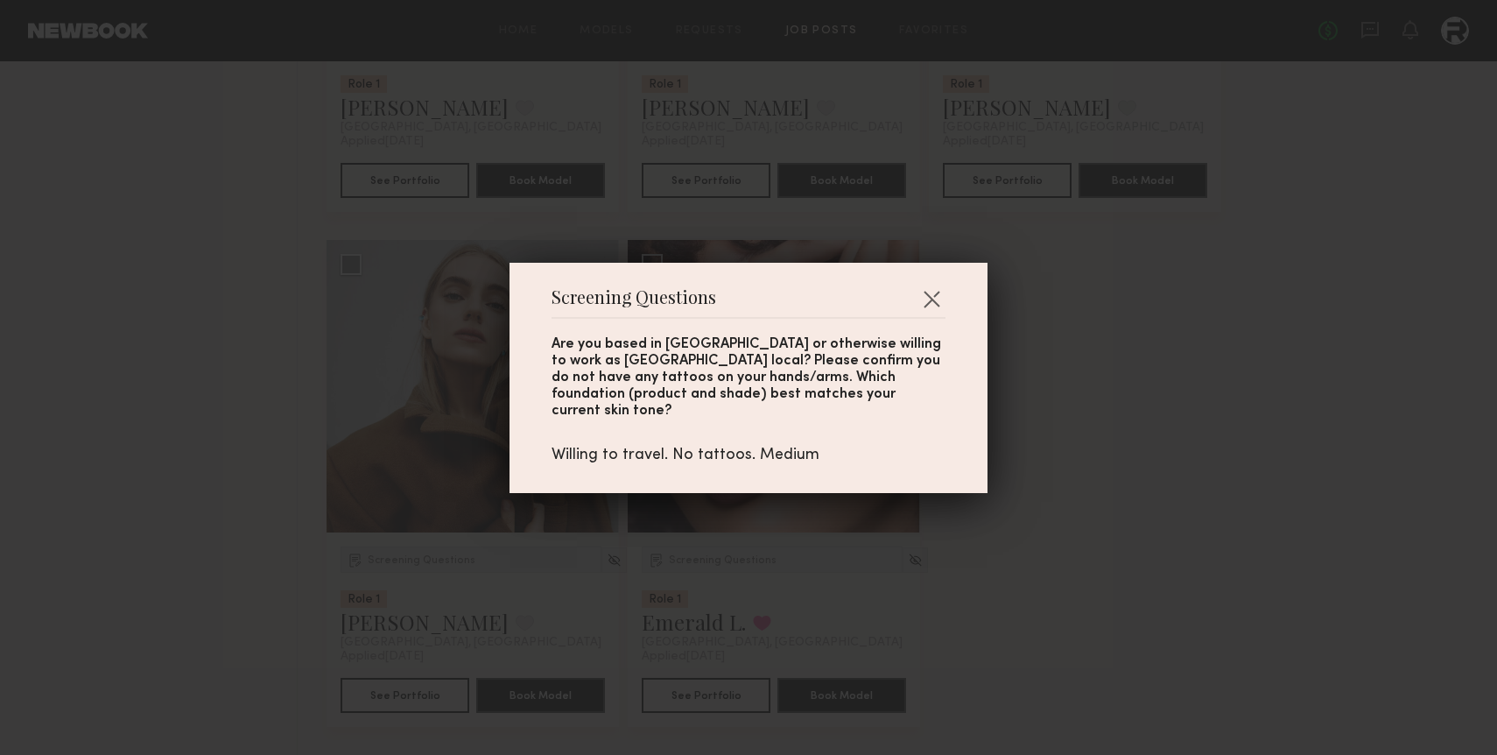
click at [783, 447] on div "Willing to travel. No tattoos. Medium" at bounding box center [749, 455] width 394 height 19
copy div "Medium"
click at [918, 309] on button "button" at bounding box center [931, 299] width 28 height 28
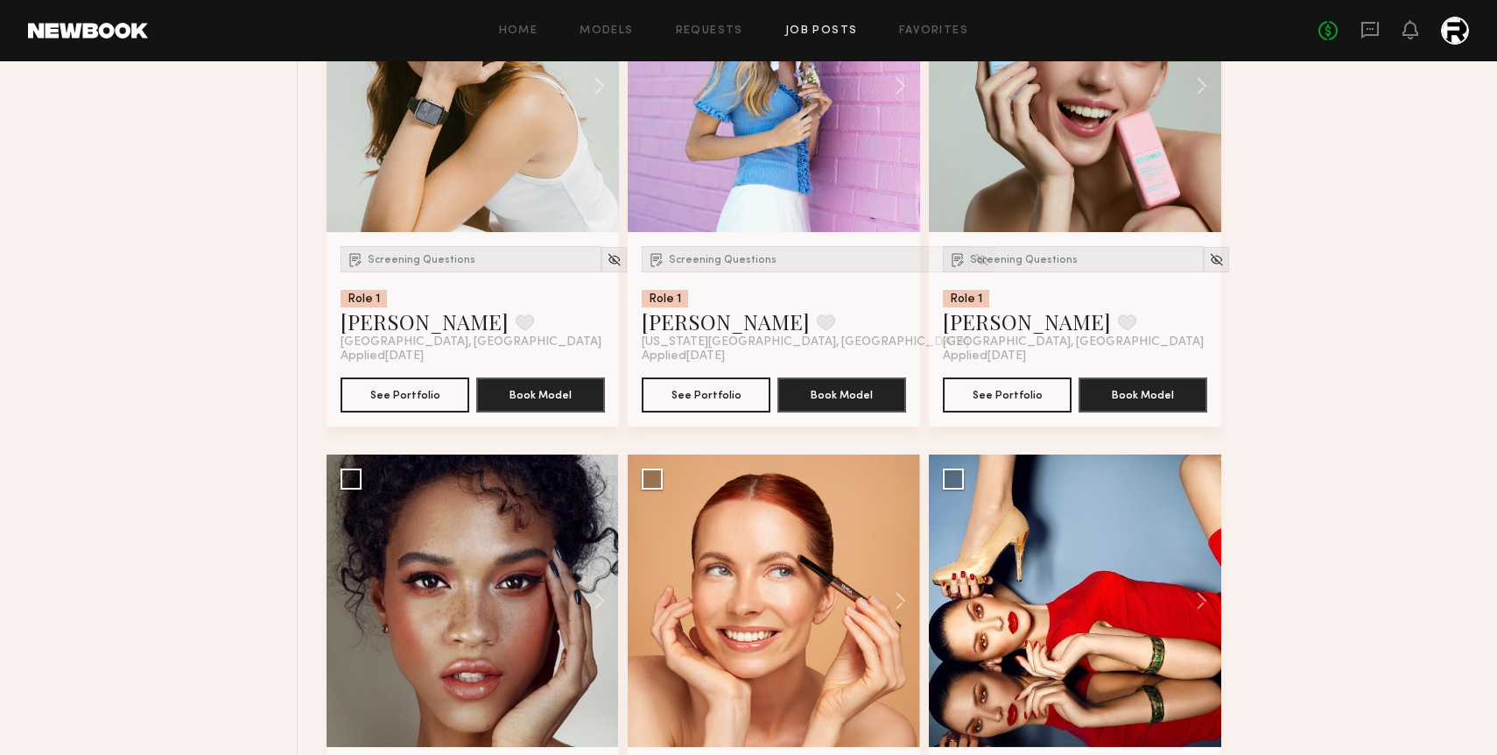
scroll to position [3412, 0]
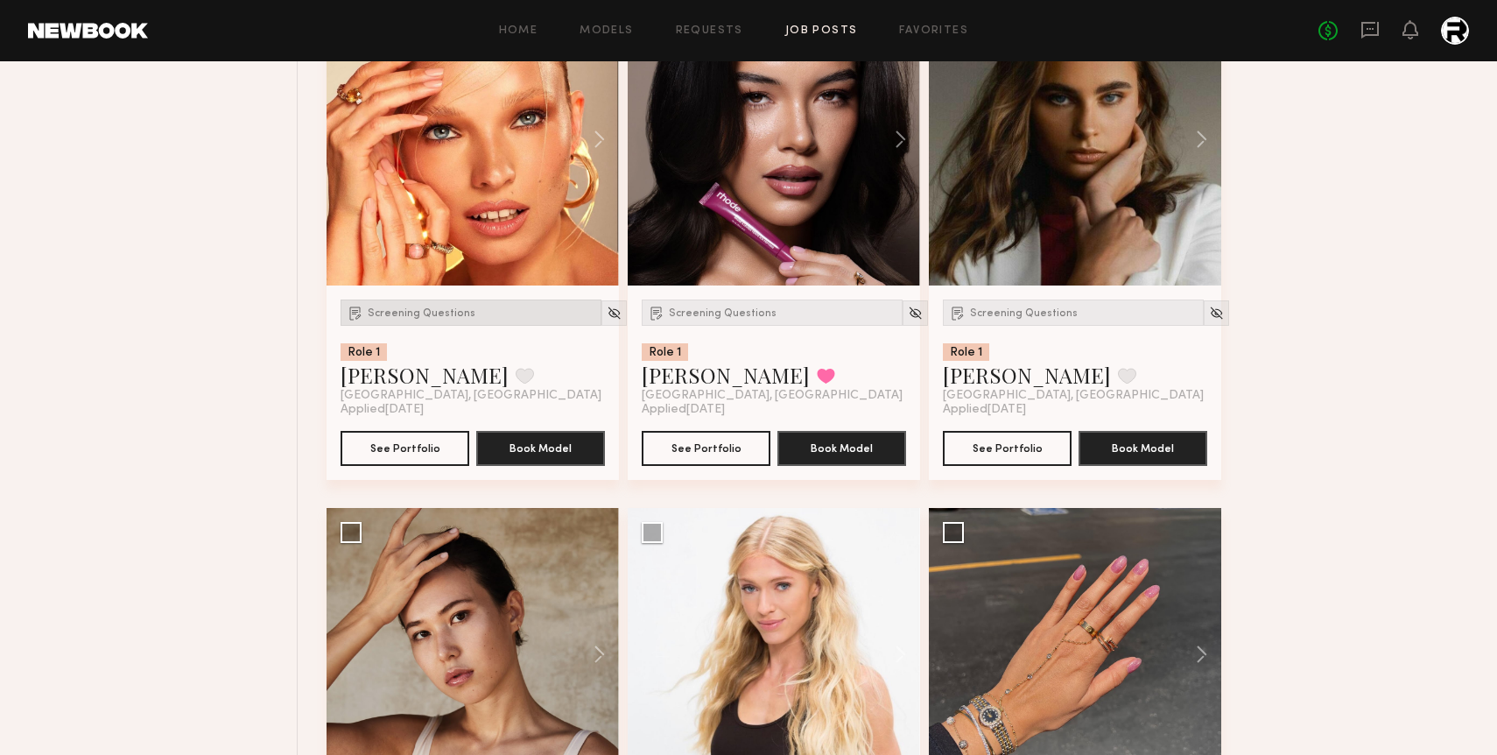
click at [431, 321] on div "Screening Questions" at bounding box center [471, 312] width 261 height 26
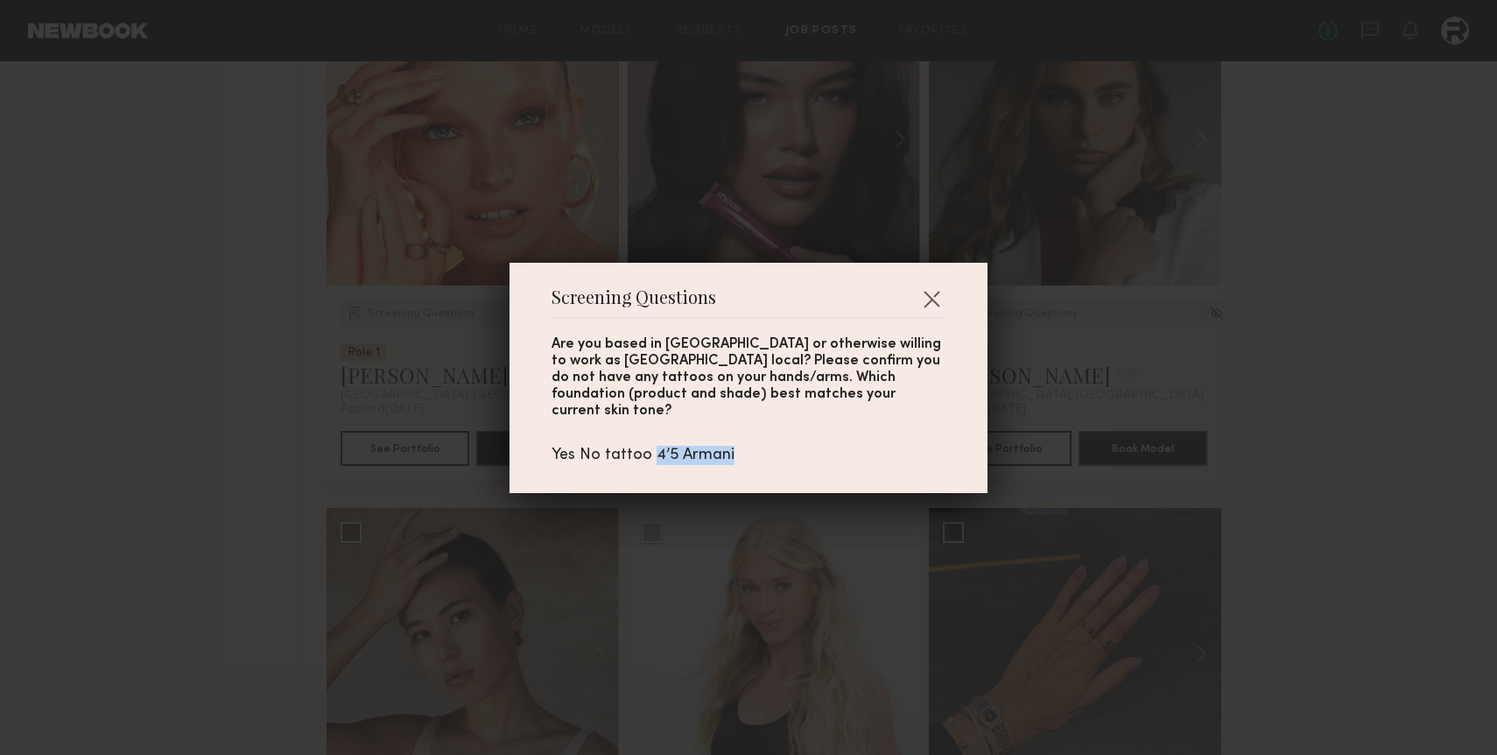
drag, startPoint x: 730, startPoint y: 444, endPoint x: 651, endPoint y: 446, distance: 78.8
click at [651, 446] on div "Yes No tattoo 4’5 Armani" at bounding box center [749, 455] width 394 height 19
copy div "4’5 Armani"
click at [930, 305] on button "button" at bounding box center [931, 299] width 28 height 28
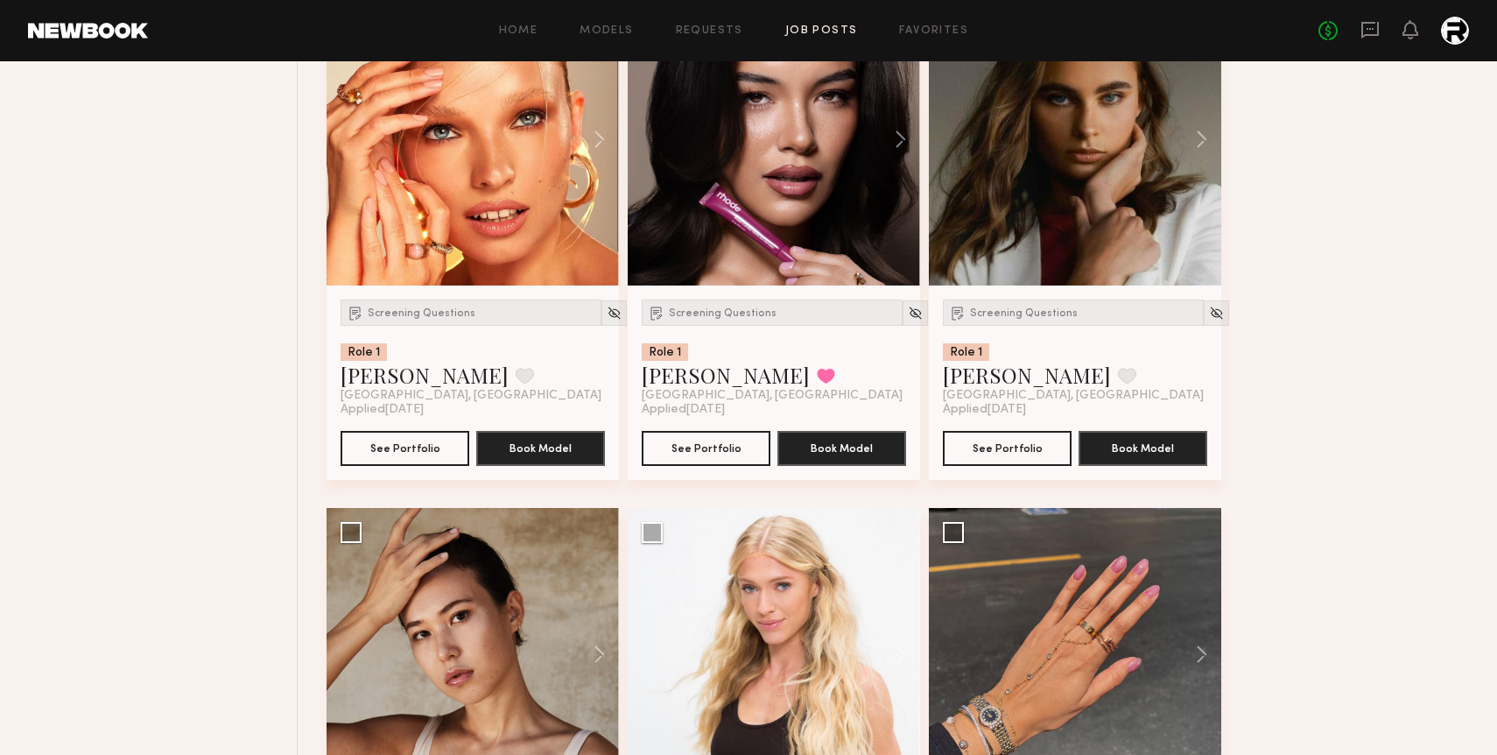
scroll to position [7019, 0]
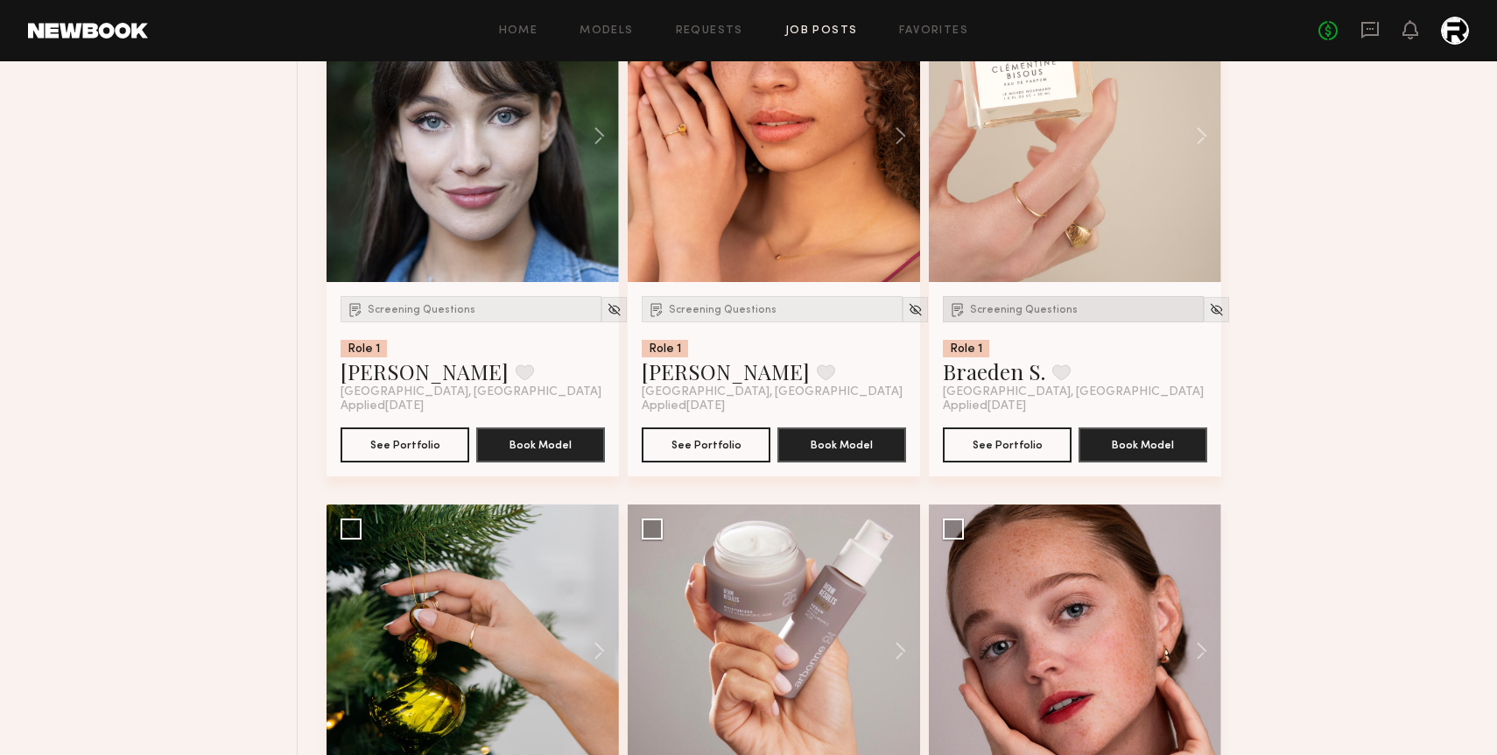
click at [1005, 313] on span "Screening Questions" at bounding box center [1024, 310] width 108 height 11
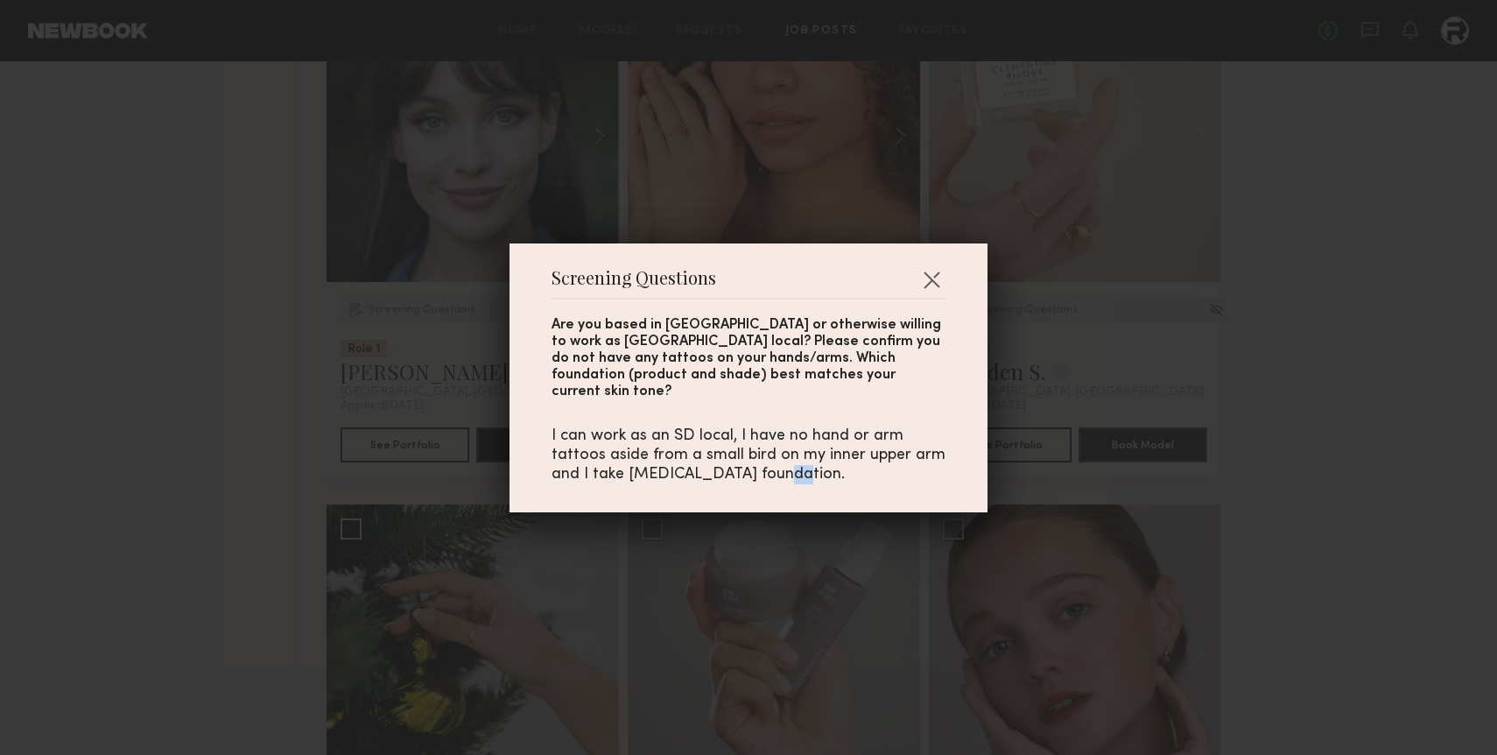
drag, startPoint x: 771, startPoint y: 466, endPoint x: 755, endPoint y: 456, distance: 19.2
click at [755, 456] on div "I can work as an SD local, I have no hand or arm tattoos aside from a small bir…" at bounding box center [749, 455] width 394 height 58
click at [766, 460] on div "I can work as an SD local, I have no hand or arm tattoos aside from a small bir…" at bounding box center [749, 455] width 394 height 58
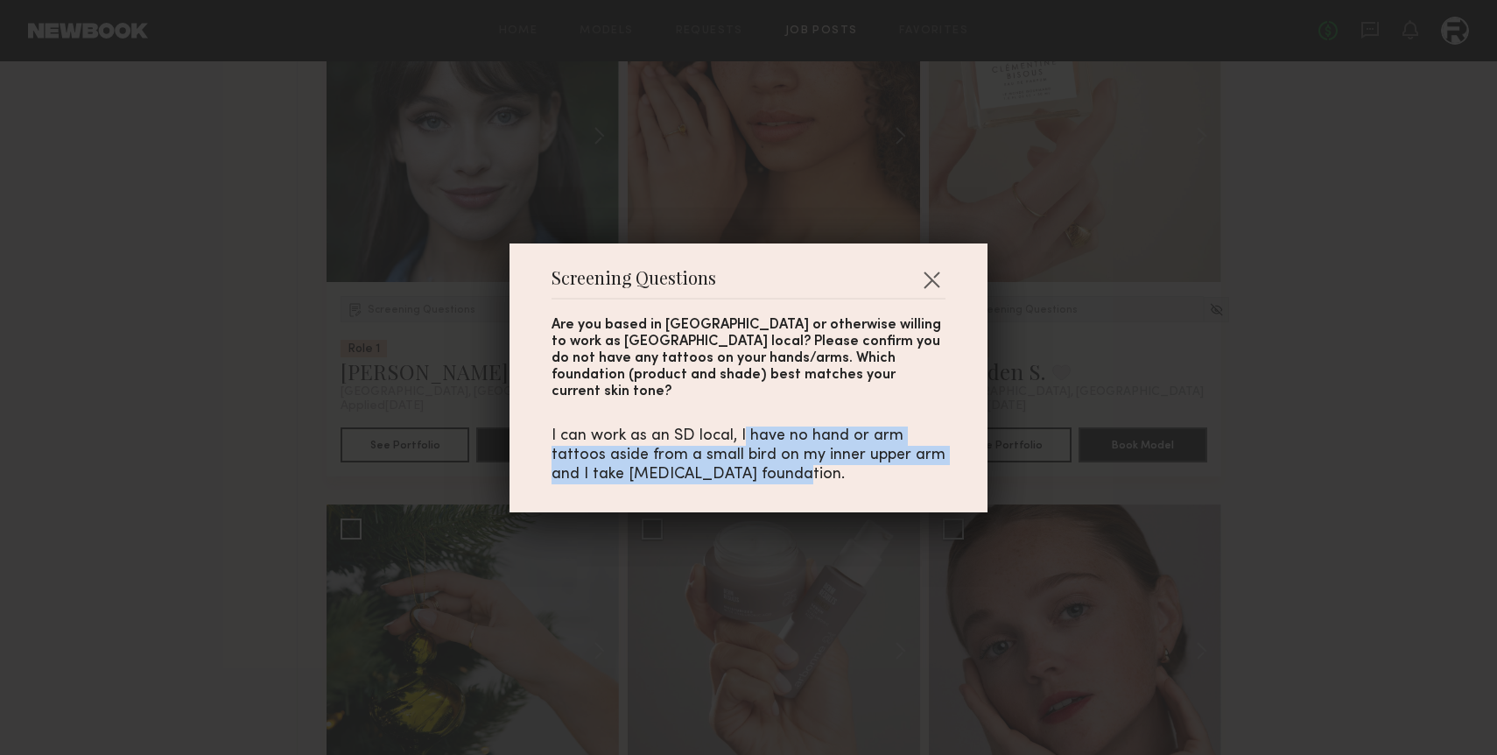
drag, startPoint x: 771, startPoint y: 460, endPoint x: 741, endPoint y: 430, distance: 43.3
click at [741, 429] on div "I can work as an SD local, I have no hand or arm tattoos aside from a small bir…" at bounding box center [749, 455] width 394 height 58
click at [714, 479] on div "Screening Questions Are you based in [GEOGRAPHIC_DATA] or otherwise willing to …" at bounding box center [748, 377] width 478 height 269
drag, startPoint x: 701, startPoint y: 446, endPoint x: 760, endPoint y: 463, distance: 61.2
click at [760, 463] on div "I can work as an SD local, I have no hand or arm tattoos aside from a small bir…" at bounding box center [749, 455] width 394 height 58
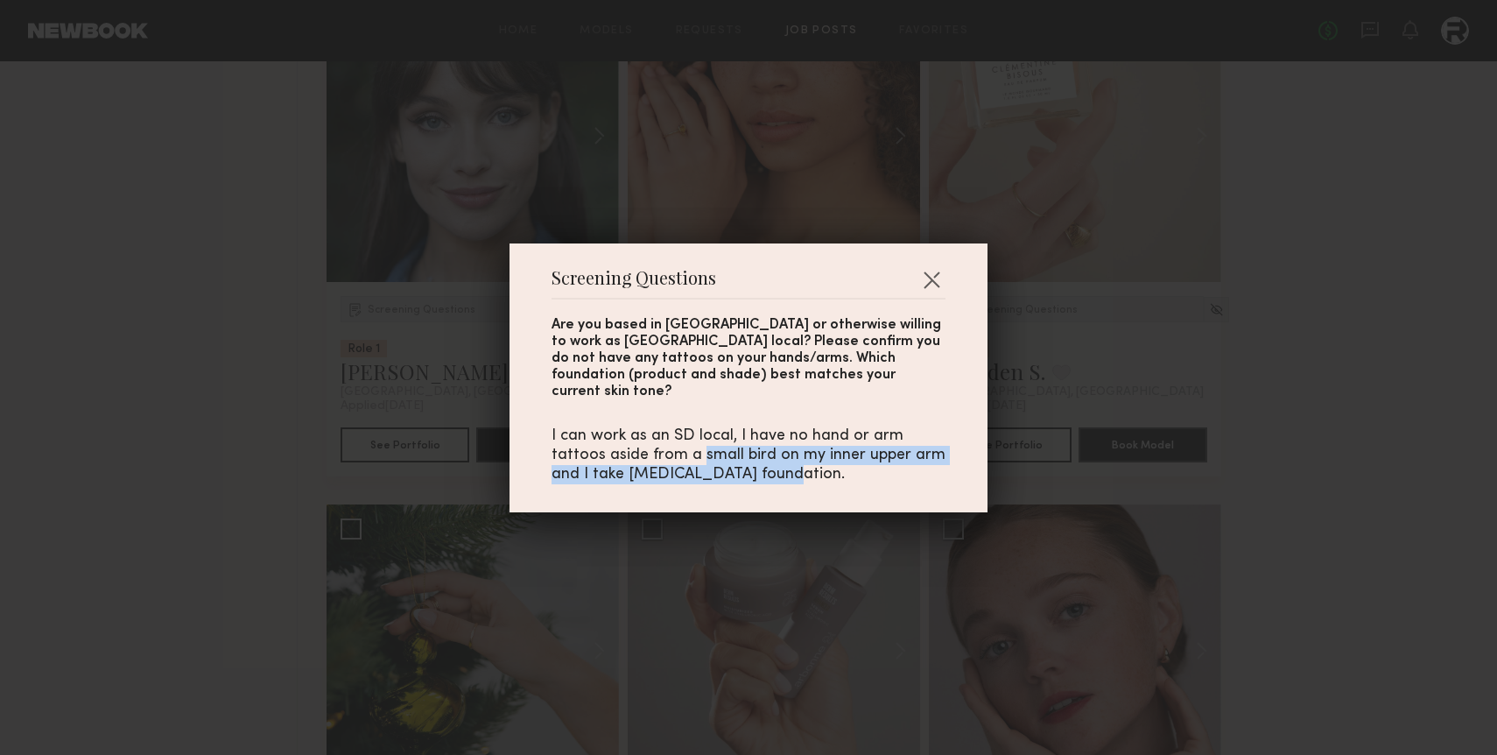
copy div "small bird on my inner upper arm and I take [MEDICAL_DATA] foundation"
click at [928, 287] on button "button" at bounding box center [931, 279] width 28 height 28
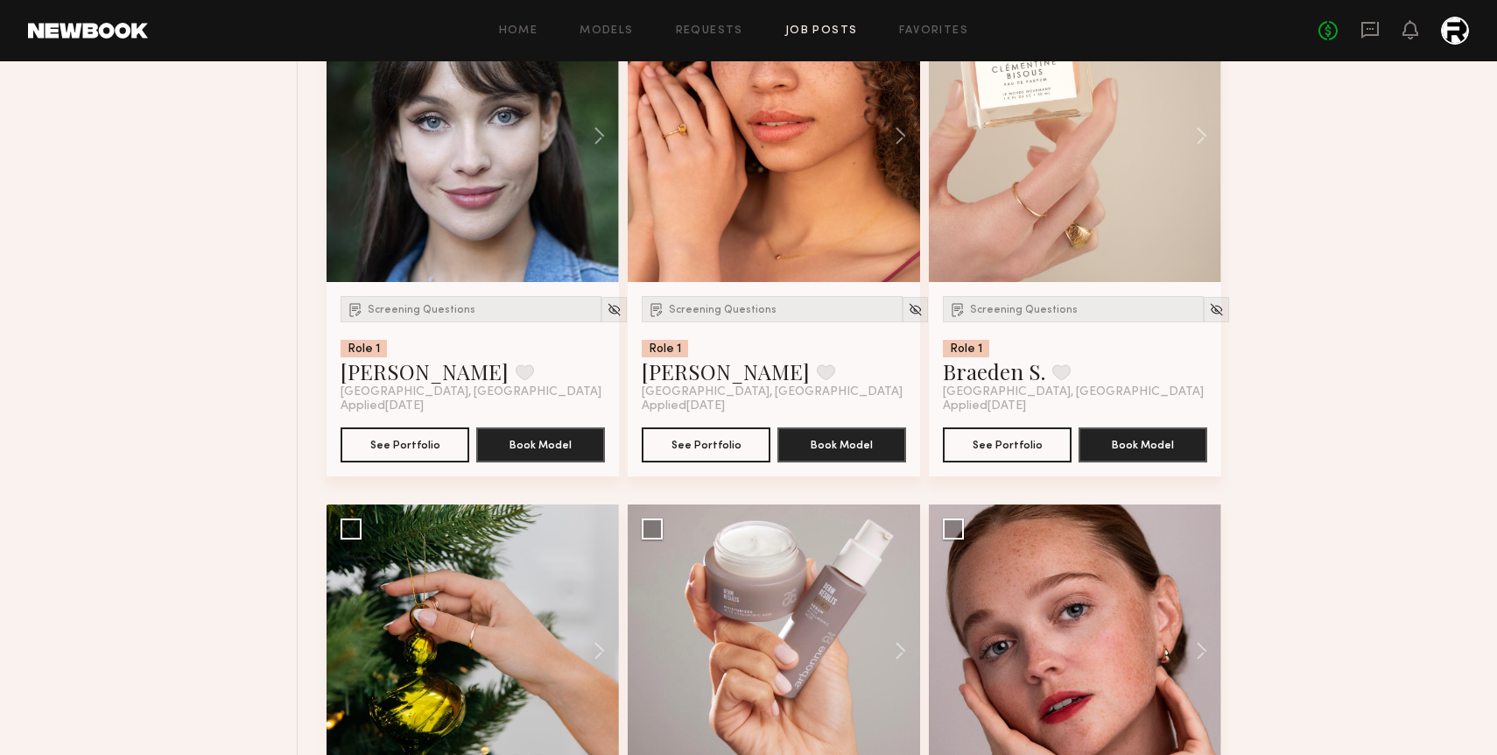
scroll to position [2382, 0]
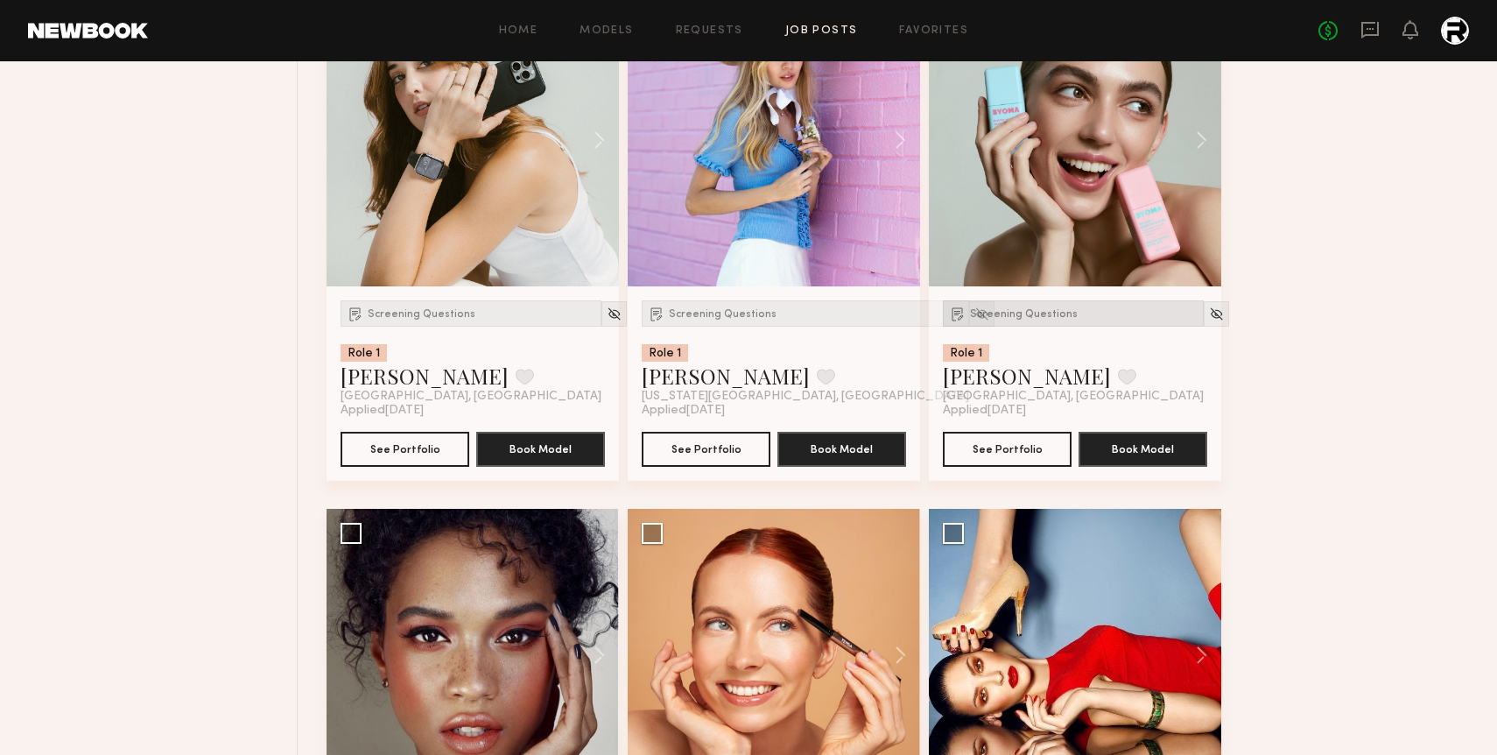
click at [1001, 308] on div "Screening Questions" at bounding box center [1073, 313] width 261 height 26
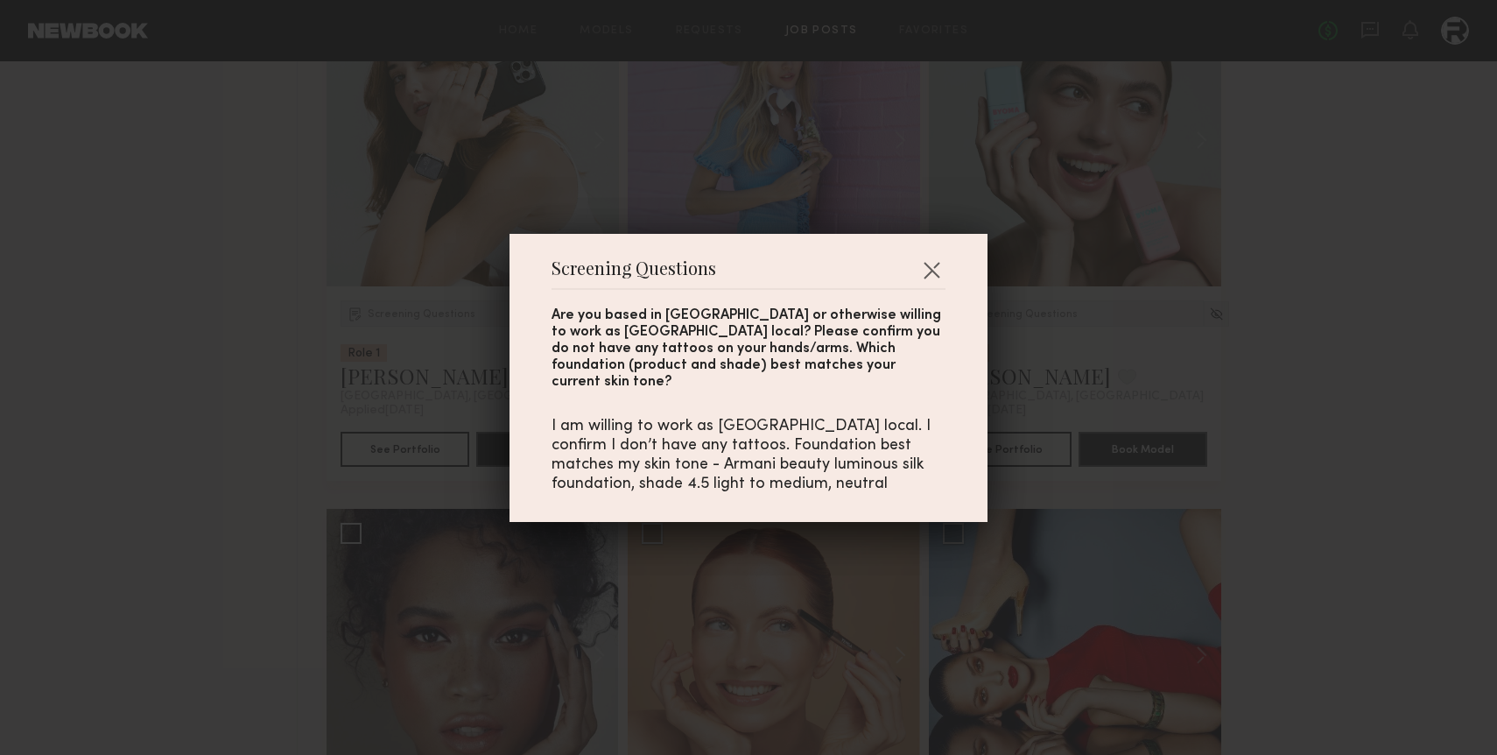
click at [772, 464] on div "I am willing to work as [GEOGRAPHIC_DATA] local. I confirm I don’t have any tat…" at bounding box center [749, 455] width 394 height 77
drag, startPoint x: 633, startPoint y: 455, endPoint x: 800, endPoint y: 476, distance: 168.5
click at [800, 476] on div "I am willing to work as [GEOGRAPHIC_DATA] local. I confirm I don’t have any tat…" at bounding box center [749, 455] width 394 height 77
click at [940, 282] on button "button" at bounding box center [931, 270] width 28 height 28
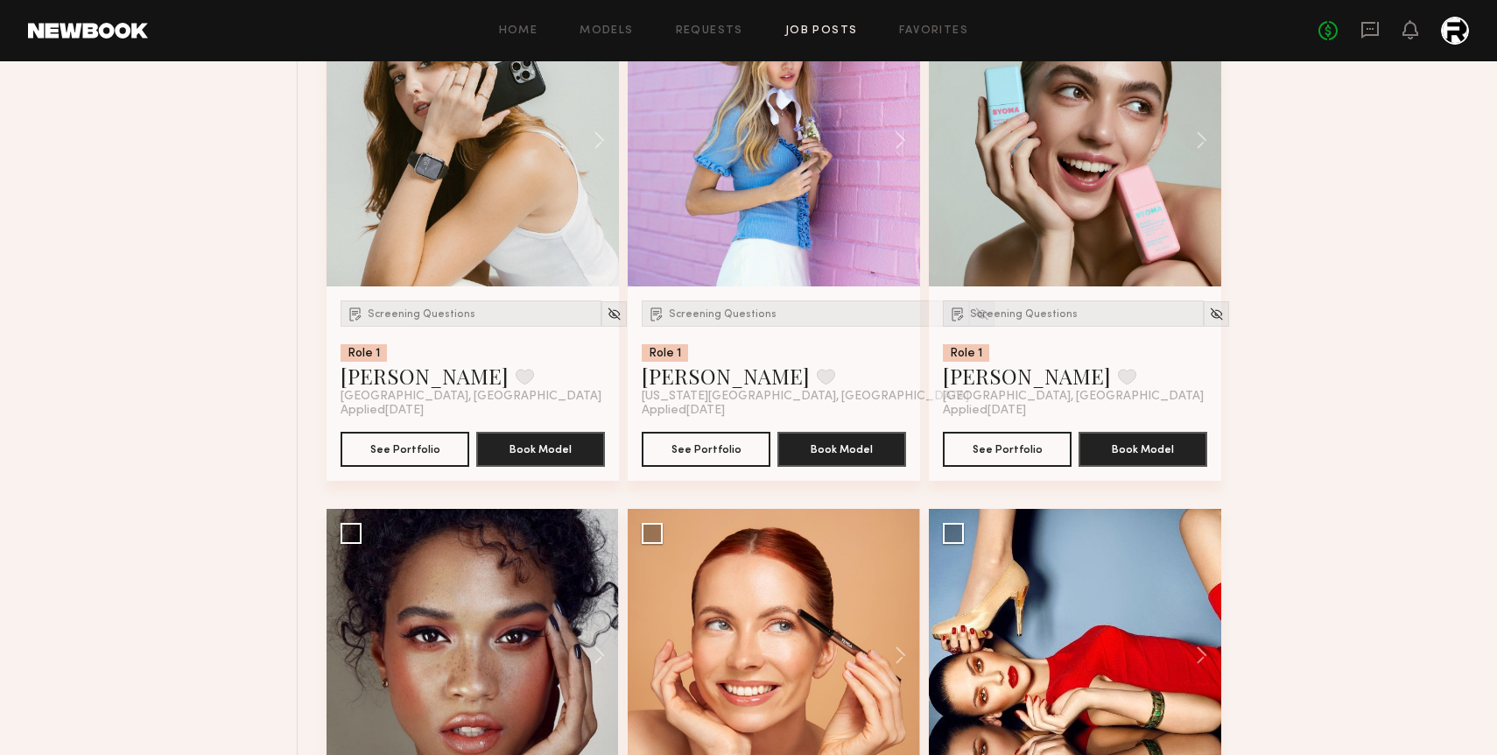
scroll to position [2898, 0]
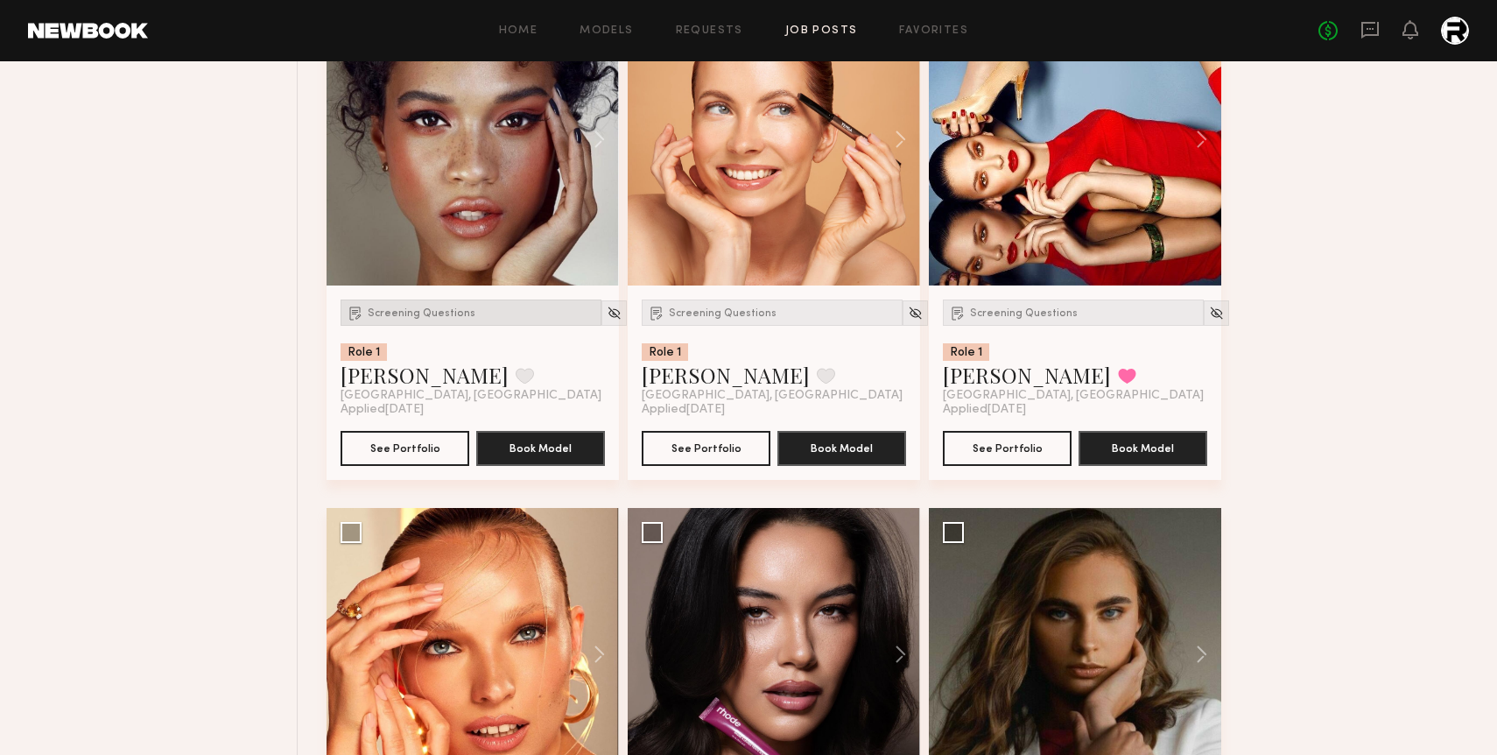
click at [411, 306] on div "Screening Questions" at bounding box center [471, 312] width 261 height 26
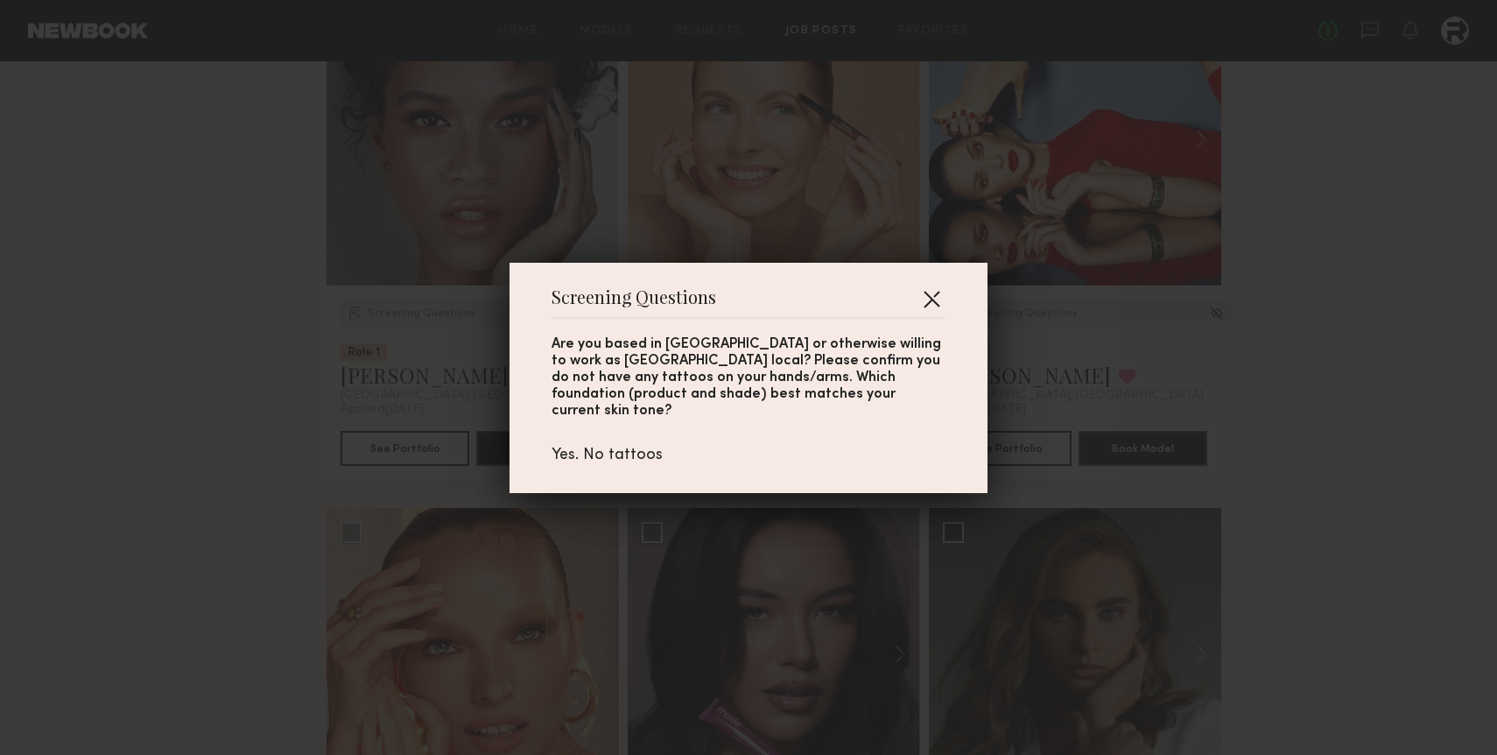
click at [925, 306] on button "button" at bounding box center [931, 299] width 28 height 28
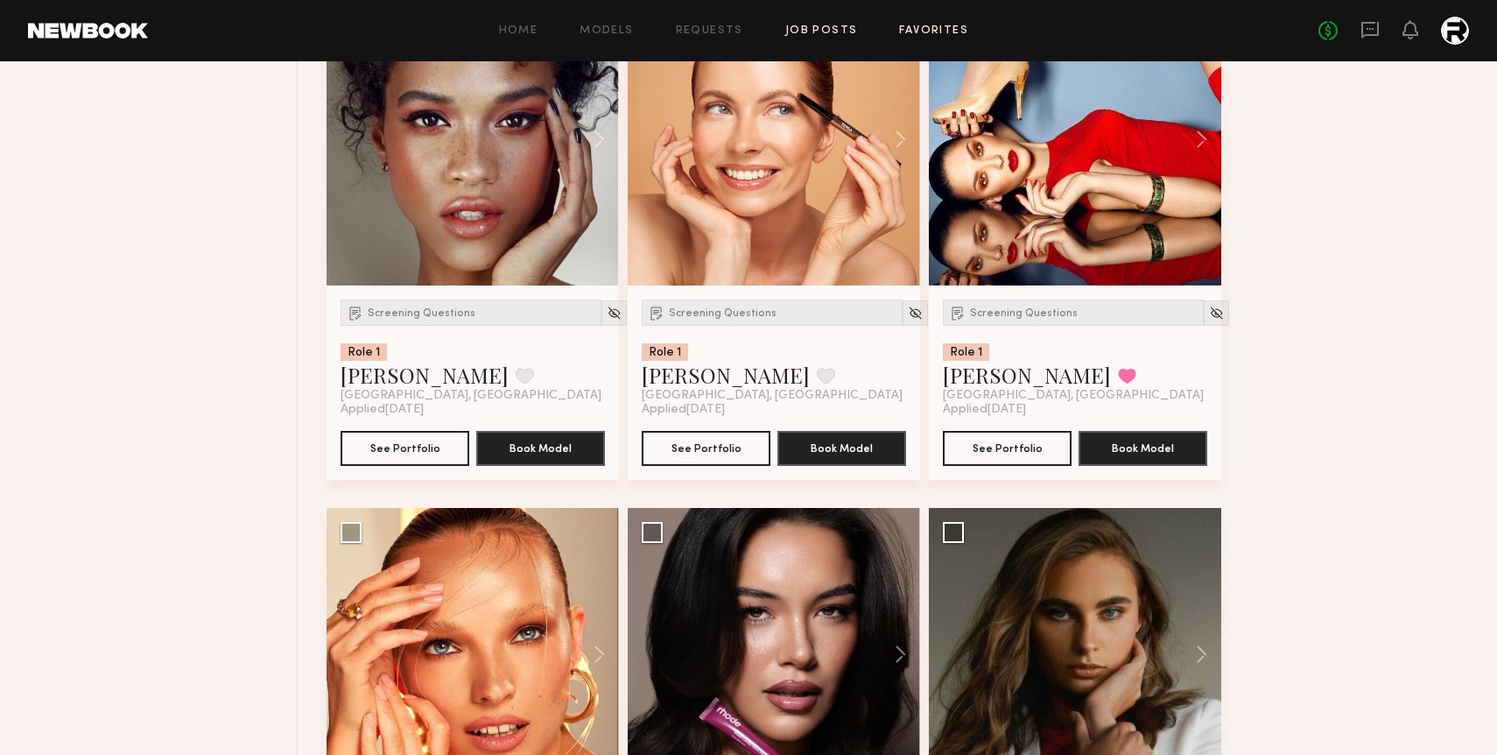
scroll to position [4958, 0]
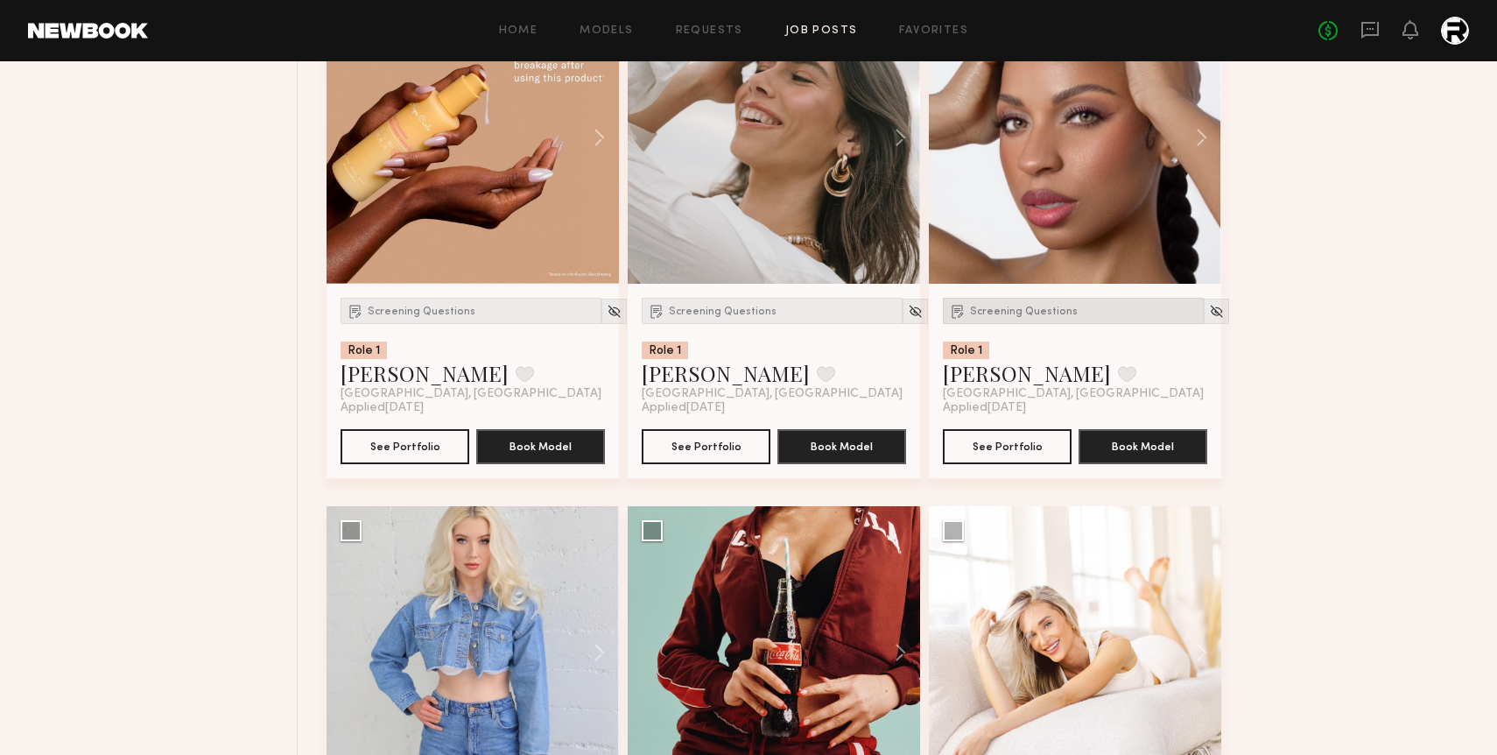
click at [1006, 306] on div "Screening Questions" at bounding box center [1073, 311] width 261 height 26
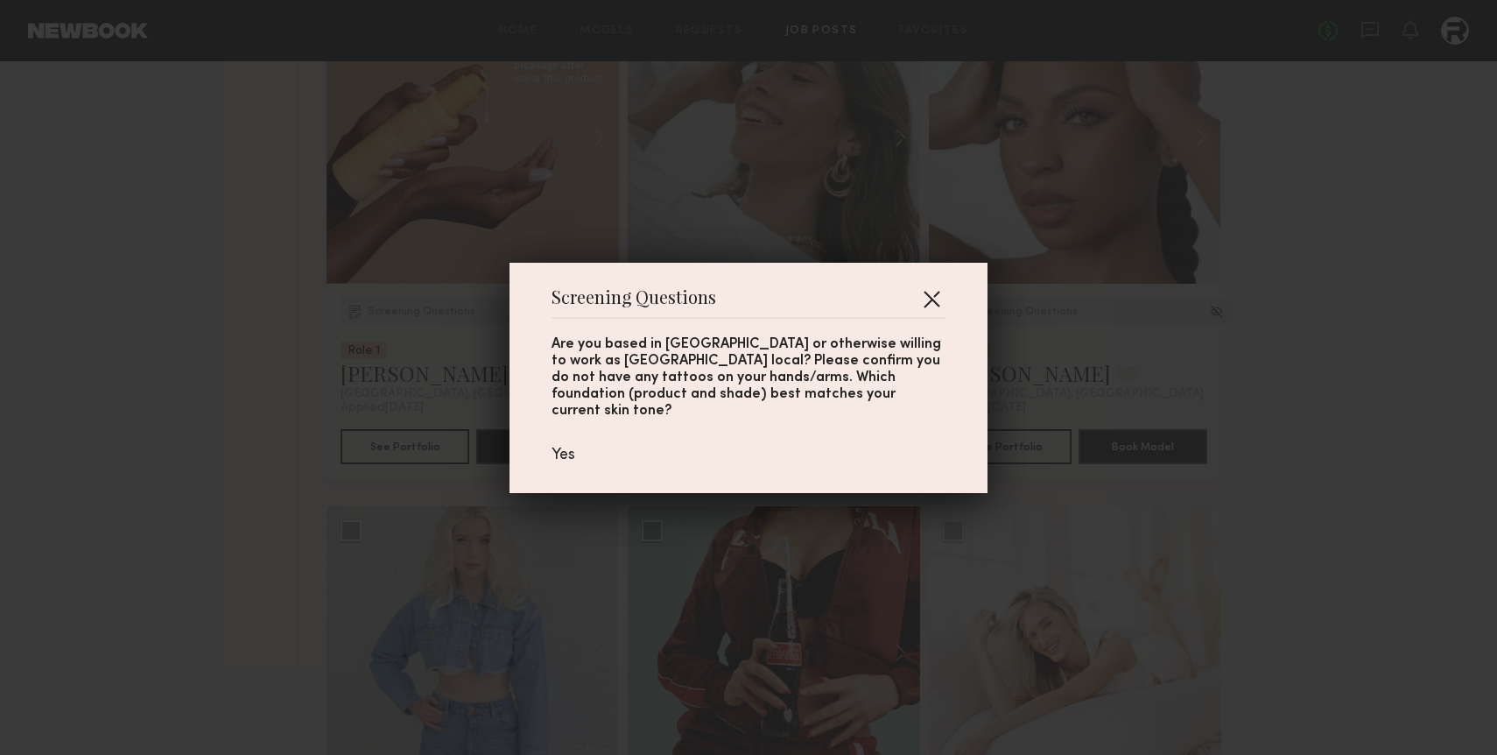
click at [935, 307] on button "button" at bounding box center [931, 299] width 28 height 28
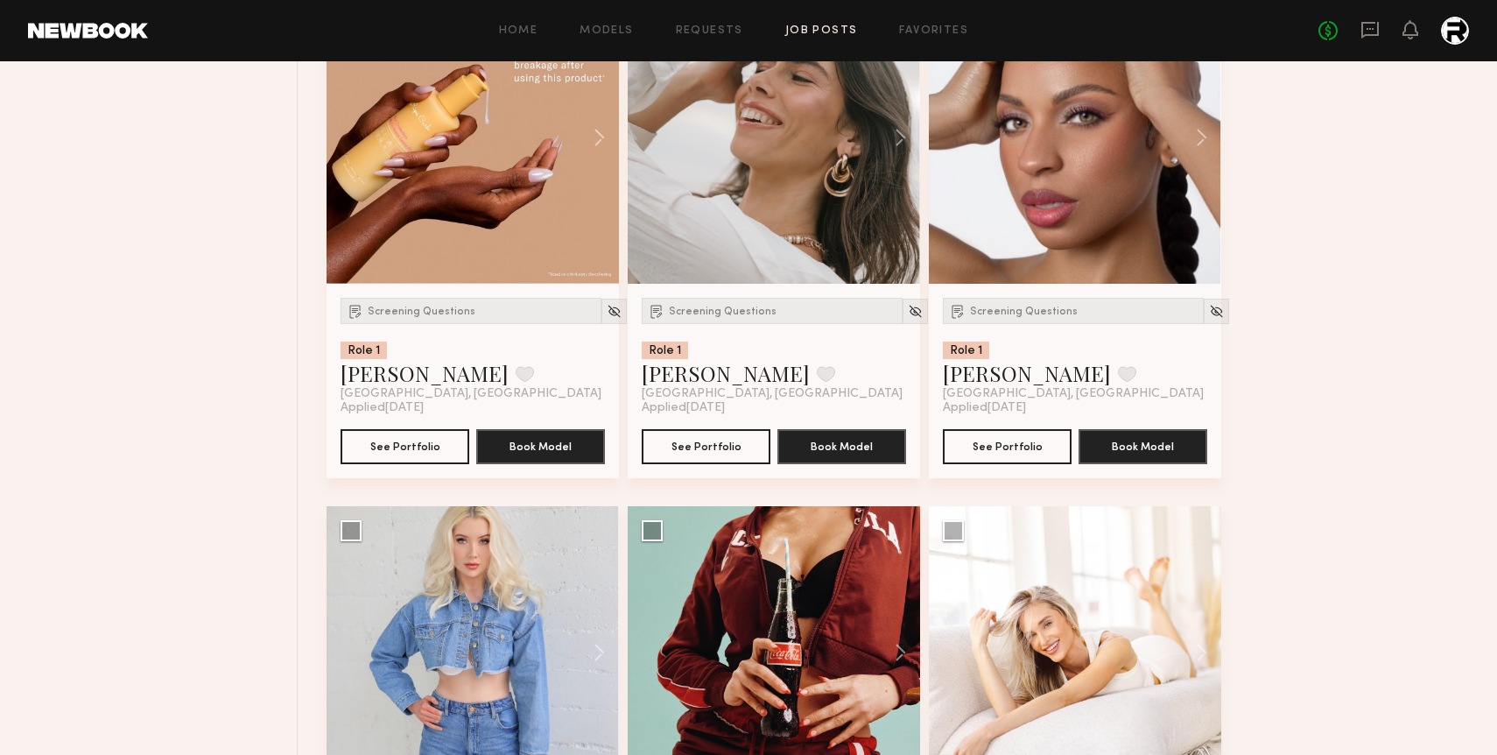
scroll to position [7534, 0]
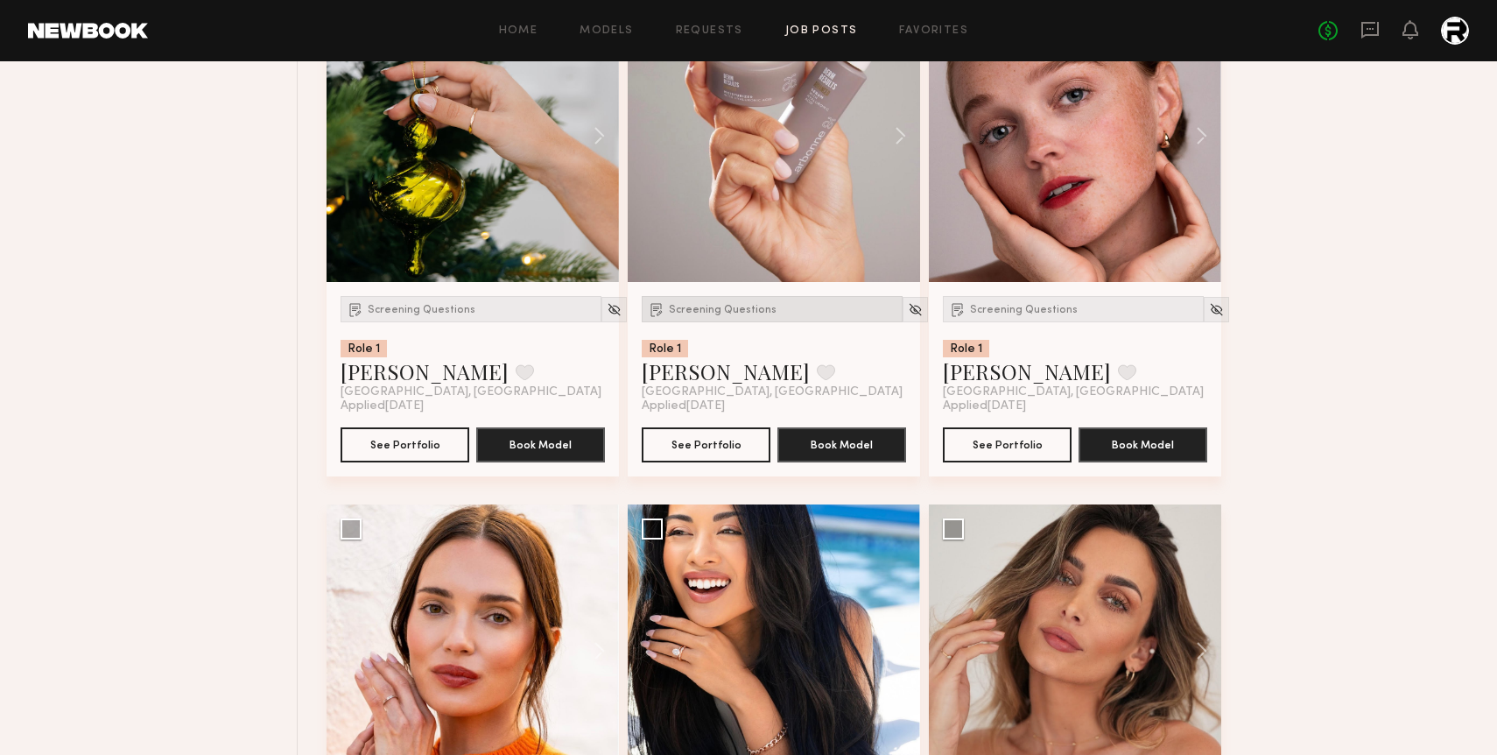
click at [720, 322] on div "Screening Questions" at bounding box center [772, 309] width 261 height 26
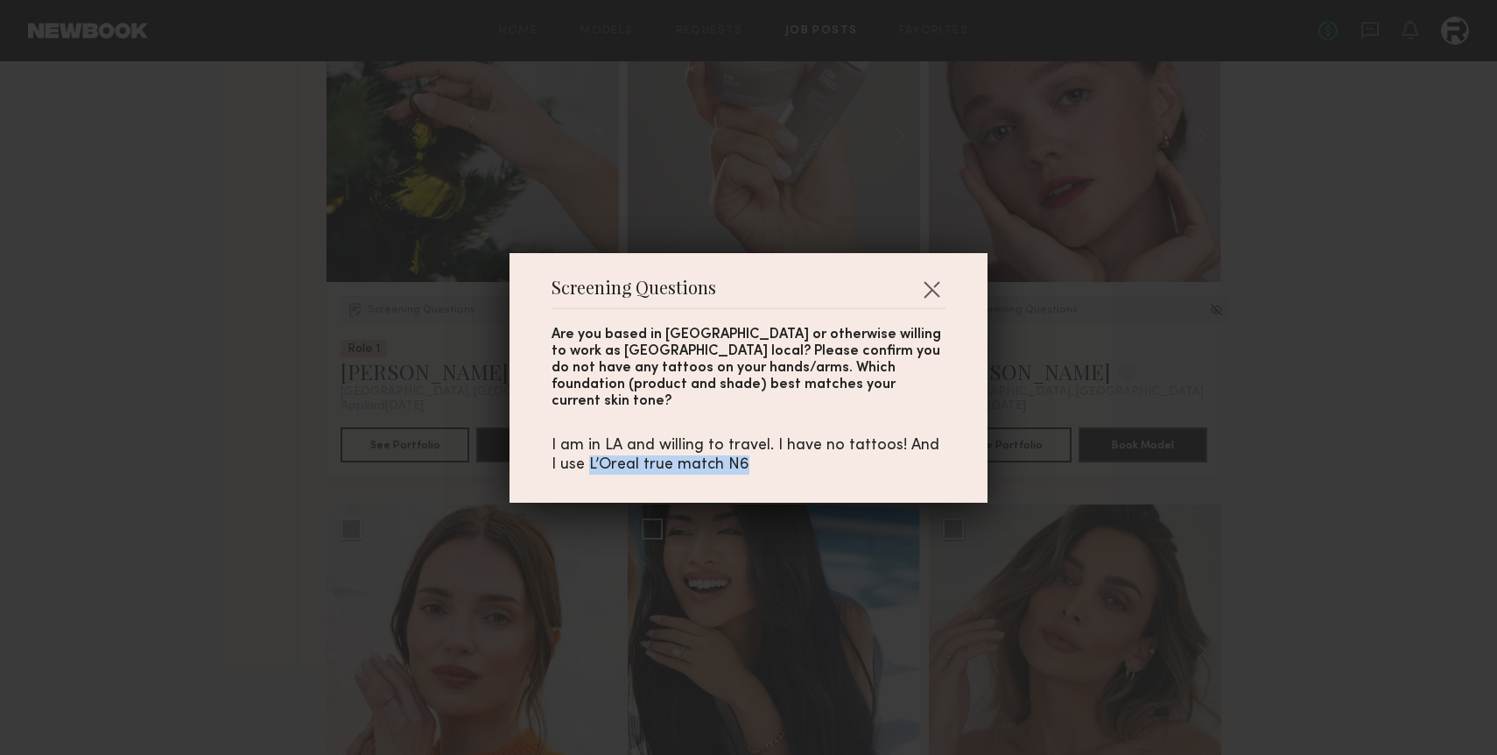
drag, startPoint x: 737, startPoint y: 452, endPoint x: 581, endPoint y: 453, distance: 155.8
click at [581, 453] on div "I am in LA and willing to travel. I have no tattoos! And I use L’Oreal true mat…" at bounding box center [749, 455] width 394 height 39
